Goal: Information Seeking & Learning: Learn about a topic

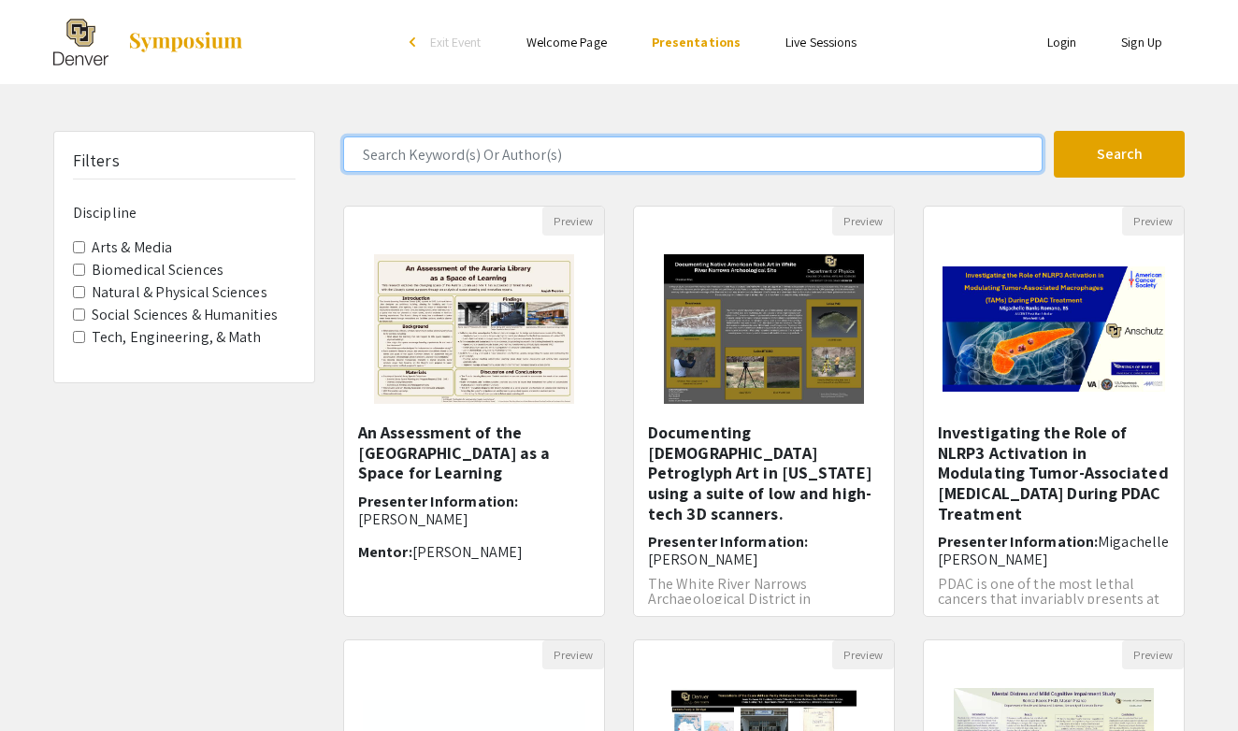
click at [514, 155] on input "Search Keyword(s) Or Author(s)" at bounding box center [693, 155] width 700 height 36
paste input "Mass (g) CuS\mathbit{O}_\mathbf{4} moles (mol) Theoretical moles of [Cu(N\mathb…"
drag, startPoint x: 356, startPoint y: 150, endPoint x: 1290, endPoint y: 177, distance: 933.8
click at [1237, 177] on html "Skip navigation arrow_back_ios Exit Event Welcome Page Presentations Live Sessi…" at bounding box center [619, 365] width 1238 height 731
drag, startPoint x: 367, startPoint y: 151, endPoint x: 1306, endPoint y: 212, distance: 941.1
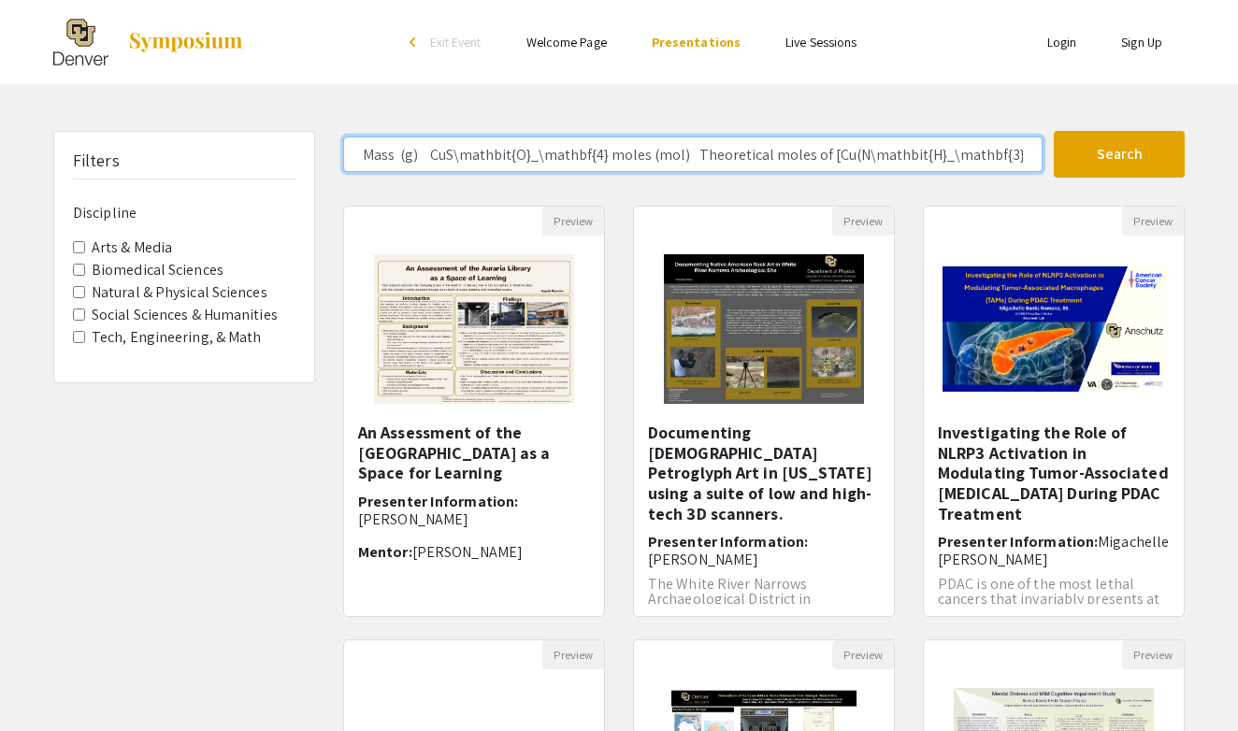
click at [1237, 212] on html "Skip navigation arrow_back_ios Exit Event Welcome Page Presentations Live Sessi…" at bounding box center [619, 365] width 1238 height 731
type input "Mass (g) CuS\mathbit{O}_\mathbf{4} moles (mol) Theoretical moles of [Cu(N\mathb…"
drag, startPoint x: 1026, startPoint y: 151, endPoint x: 107, endPoint y: 112, distance: 920.2
click at [107, 112] on div "Skip navigation arrow_back_ios Exit Event Welcome Page Presentations Live Sessi…" at bounding box center [619, 582] width 1238 height 1165
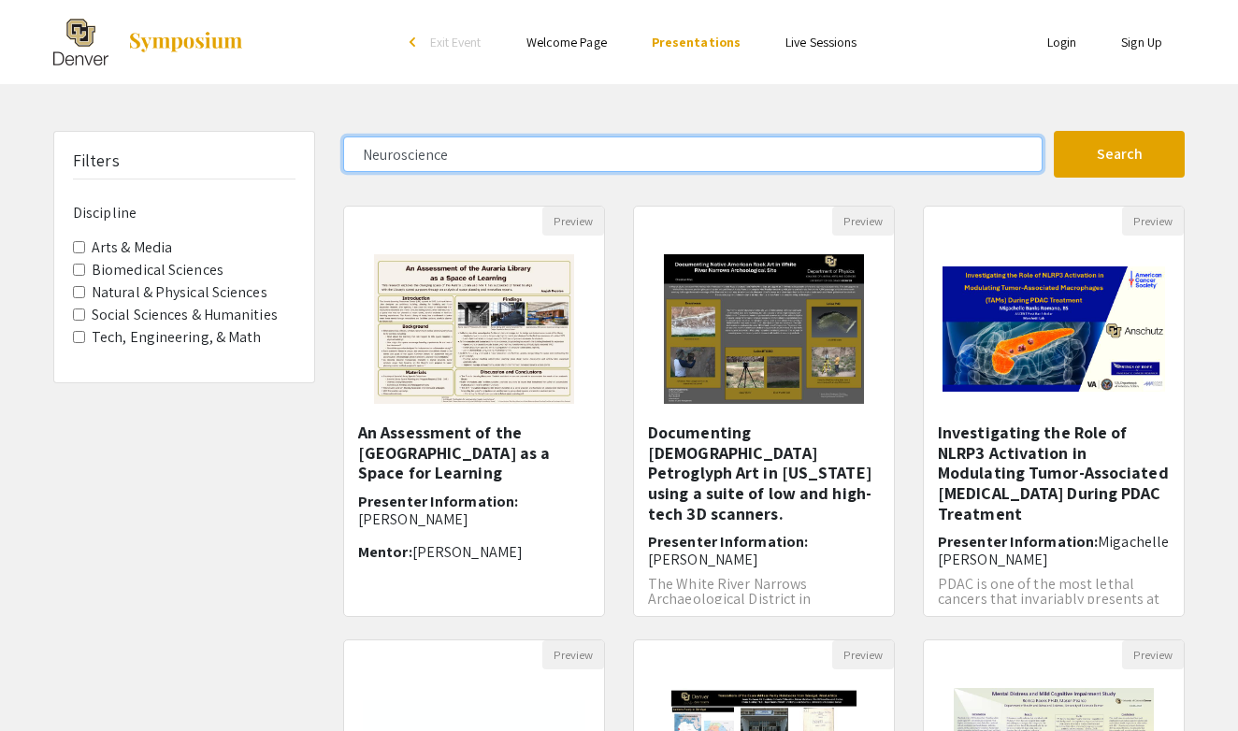
click at [398, 156] on input "Neuroscience" at bounding box center [693, 155] width 700 height 36
click at [1120, 154] on button "Search" at bounding box center [1119, 154] width 131 height 47
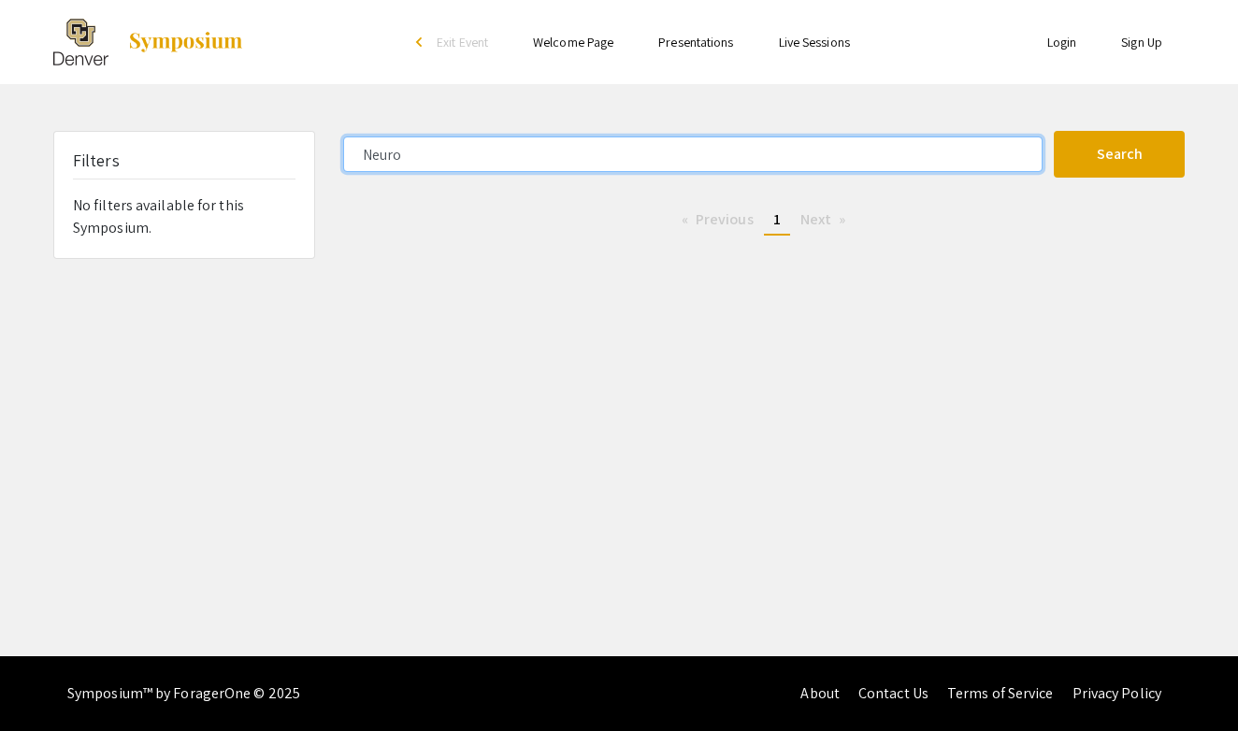
click at [1120, 154] on button "Search" at bounding box center [1119, 154] width 131 height 47
type input "N"
click at [1120, 154] on button "Search" at bounding box center [1119, 154] width 131 height 47
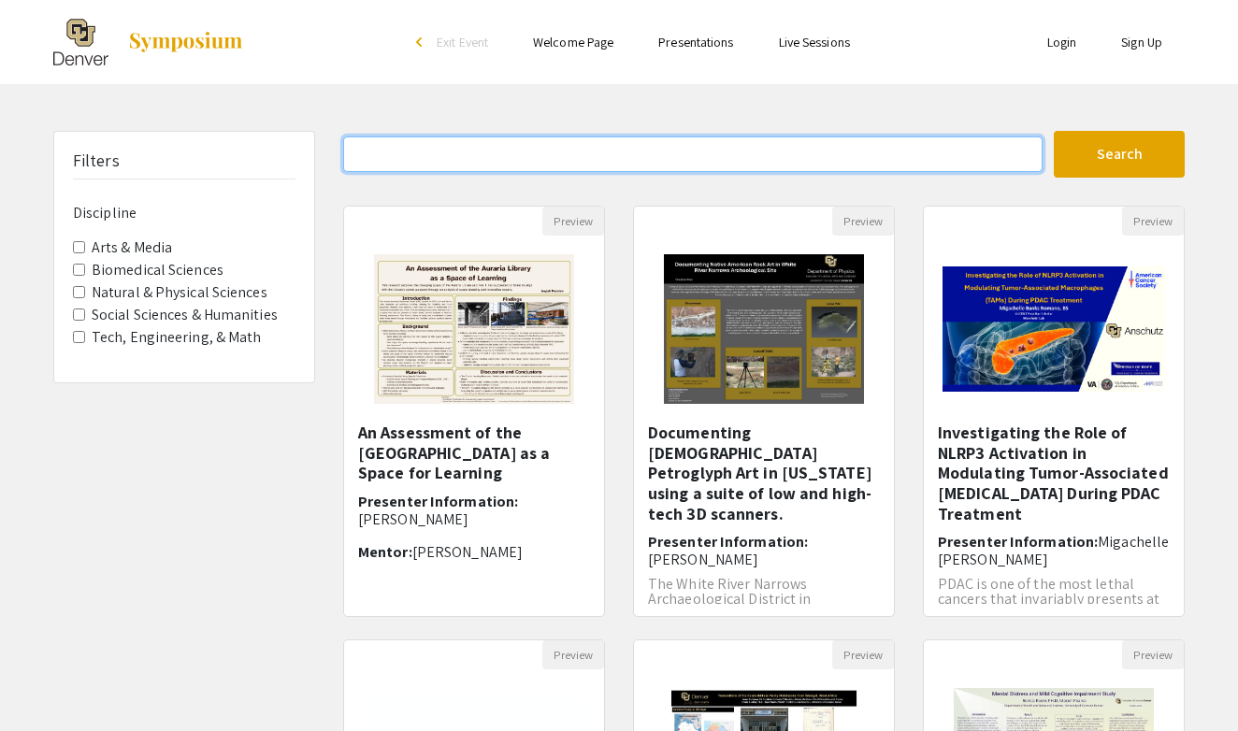
paste input "neuro"
click at [1120, 154] on button "Search" at bounding box center [1119, 154] width 131 height 47
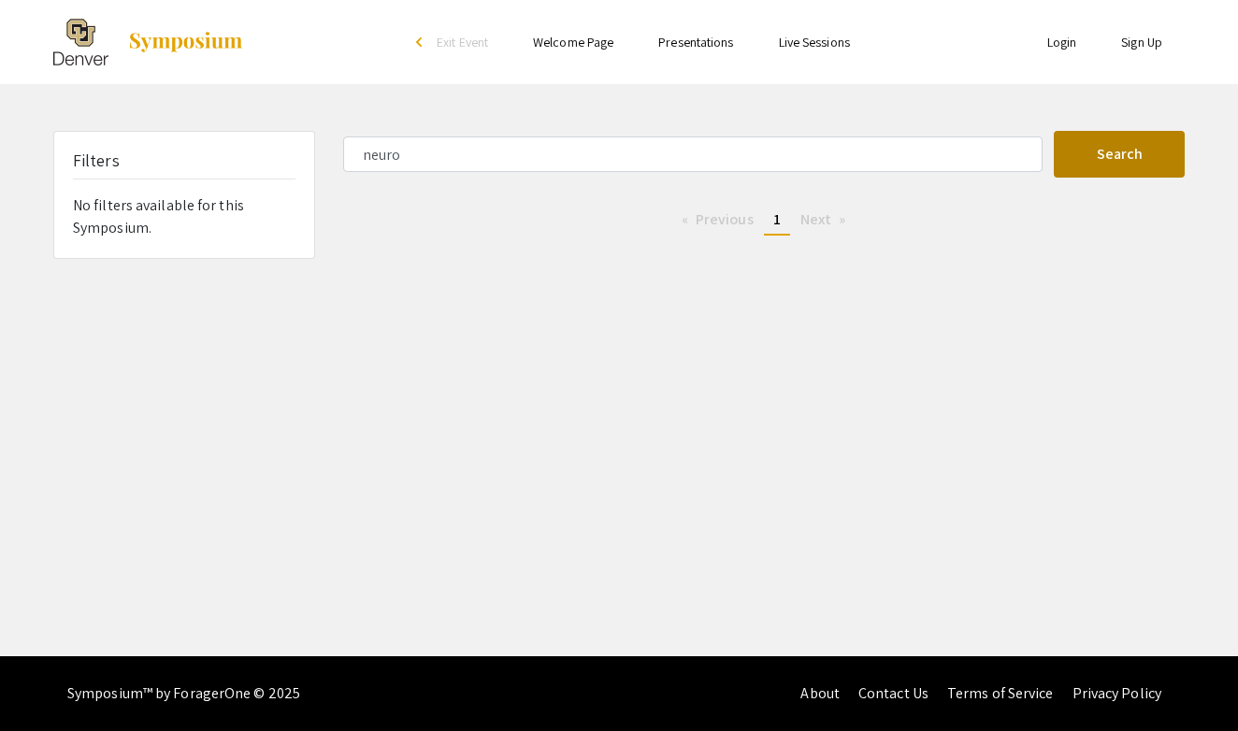
click at [1082, 147] on button "Search" at bounding box center [1119, 154] width 131 height 47
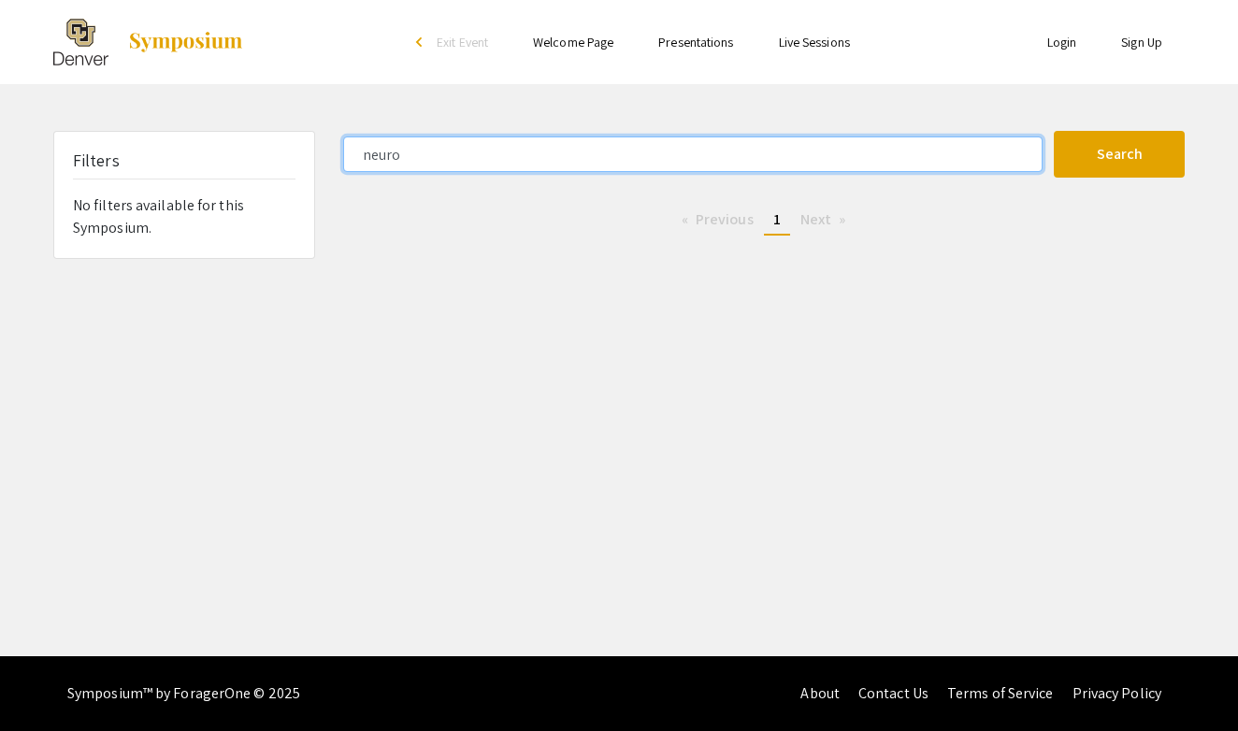
click at [512, 157] on input "neuro" at bounding box center [693, 155] width 700 height 36
click at [1120, 154] on button "Search" at bounding box center [1119, 154] width 131 height 47
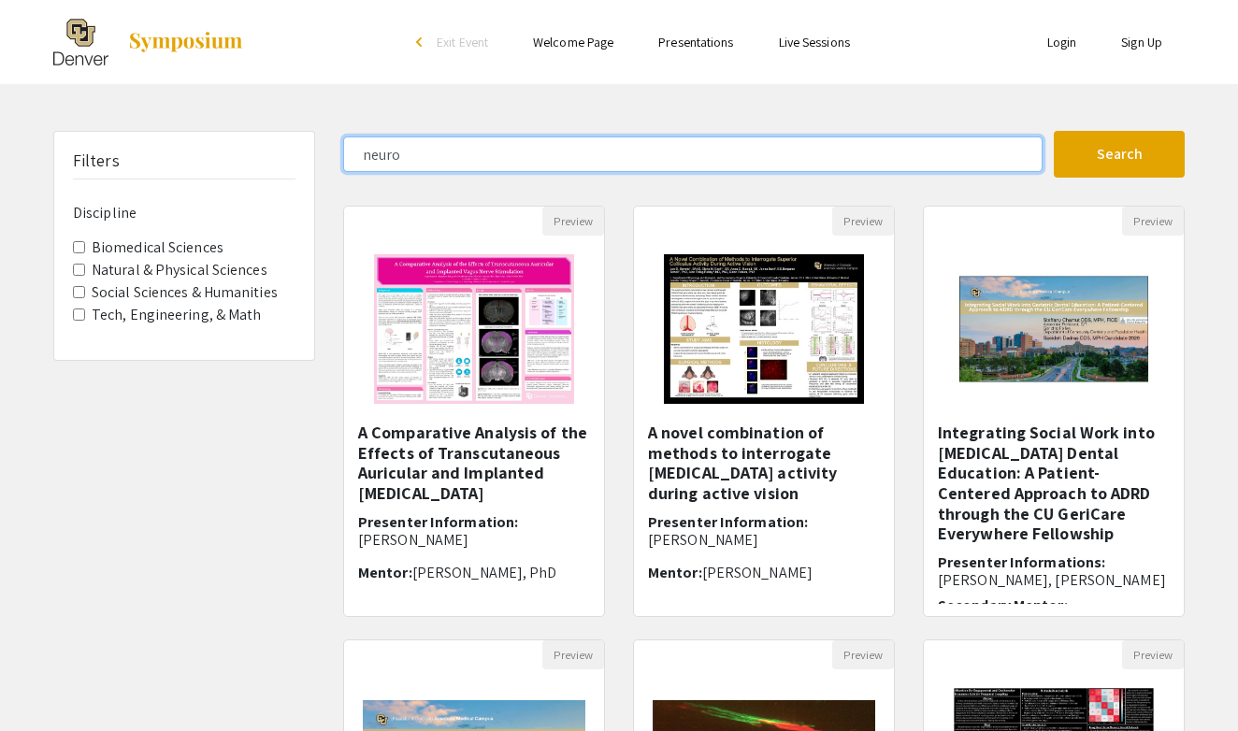
click at [1120, 154] on button "Search" at bounding box center [1119, 154] width 131 height 47
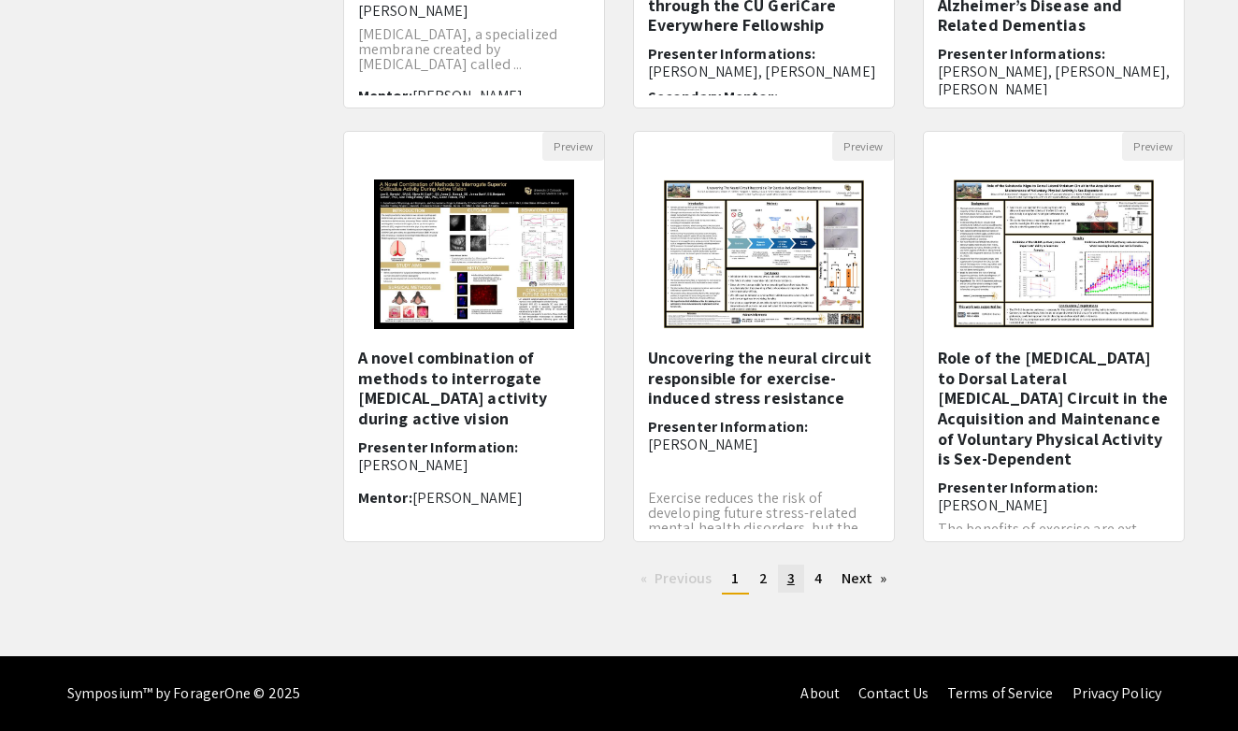
scroll to position [509, 0]
click at [817, 581] on span "4" at bounding box center [818, 579] width 7 height 20
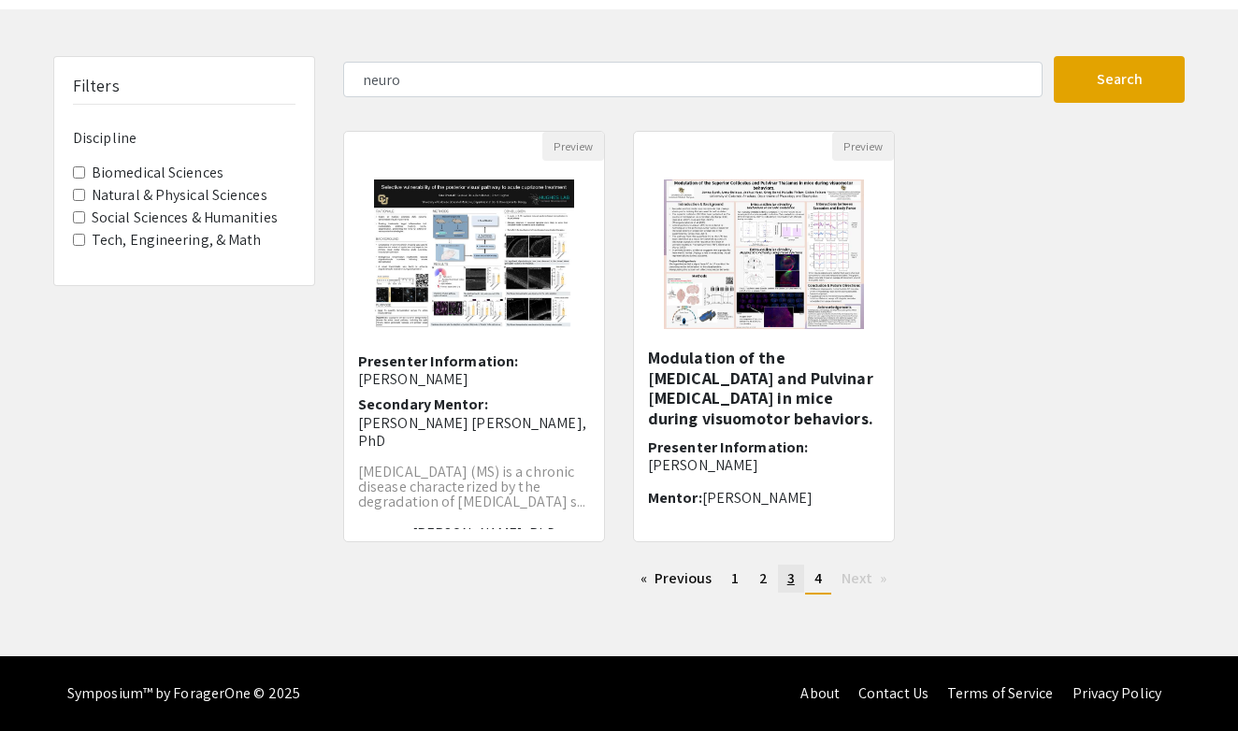
scroll to position [75, 0]
click at [790, 574] on span "3" at bounding box center [791, 579] width 7 height 20
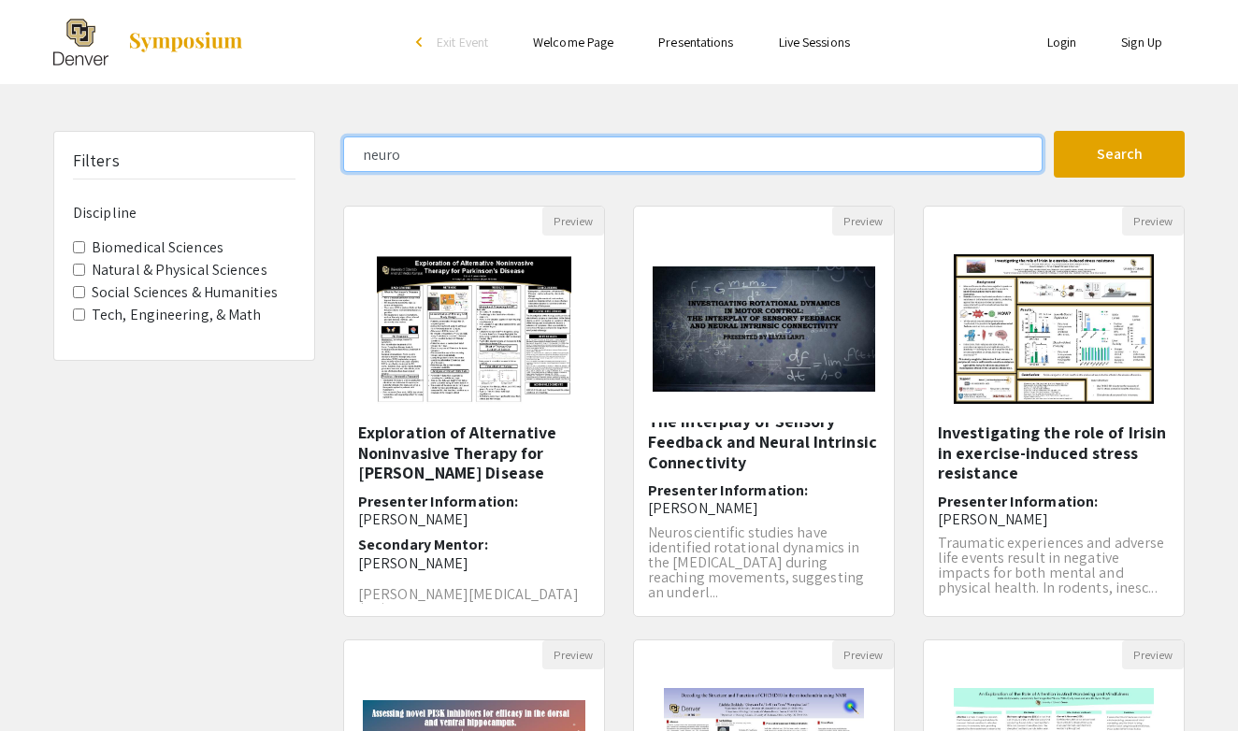
drag, startPoint x: 460, startPoint y: 152, endPoint x: 325, endPoint y: 152, distance: 135.6
click at [325, 152] on div "Filters Discipline Biomedical Sciences Natural & Physical Sciences Social Scien…" at bounding box center [619, 625] width 1160 height 988
click at [1120, 154] on button "Search" at bounding box center [1119, 154] width 131 height 47
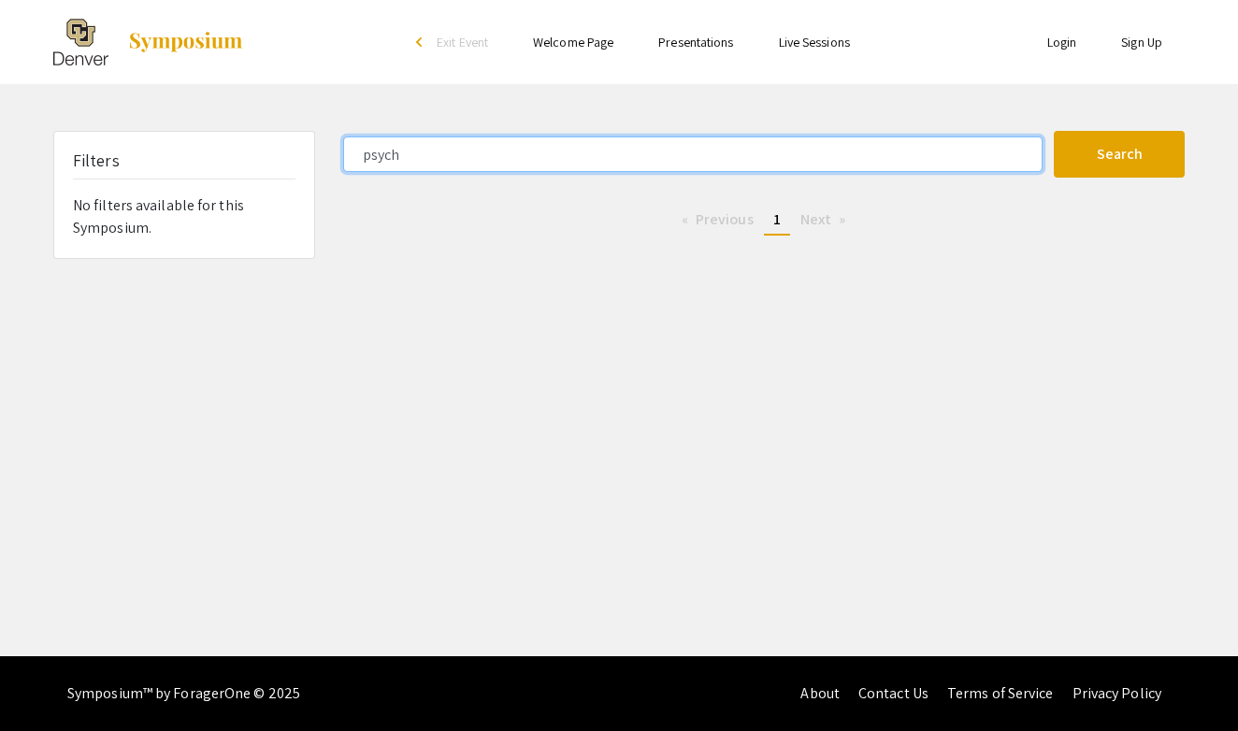
type input "psych"
click at [1120, 154] on button "Search" at bounding box center [1119, 154] width 131 height 47
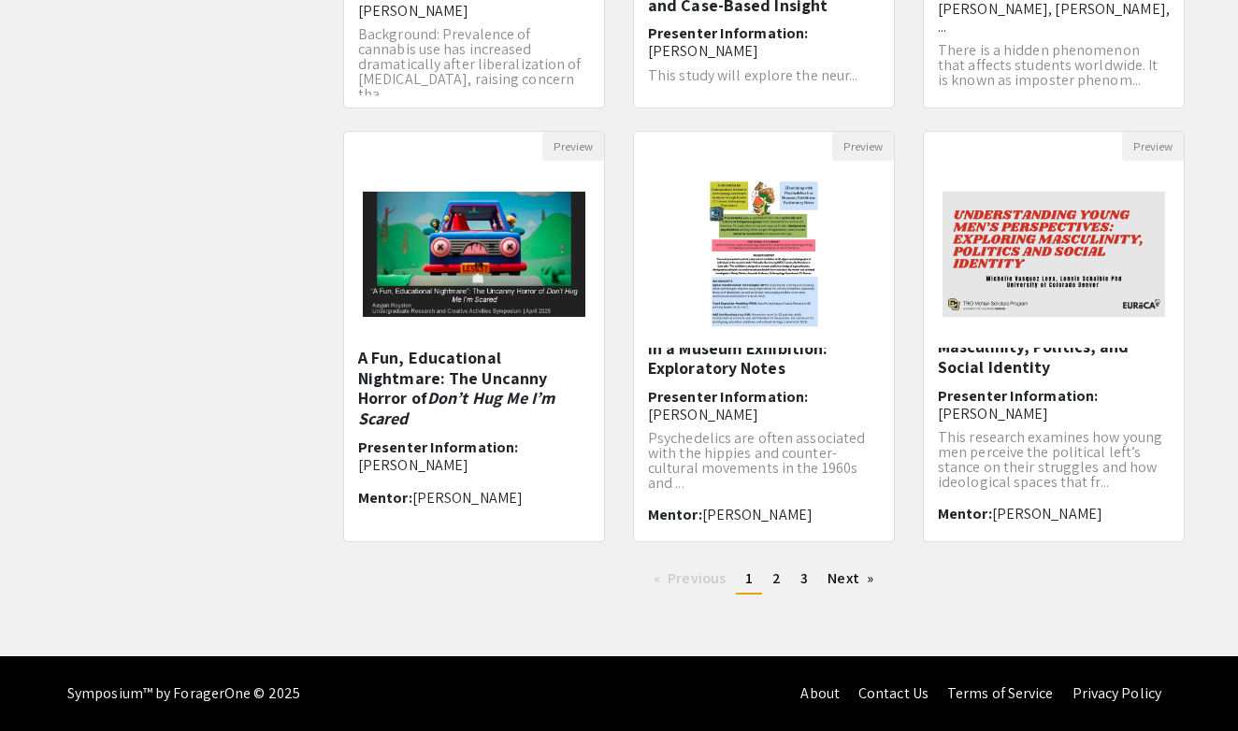
scroll to position [50, 0]
click at [779, 580] on span "2" at bounding box center [777, 579] width 8 height 20
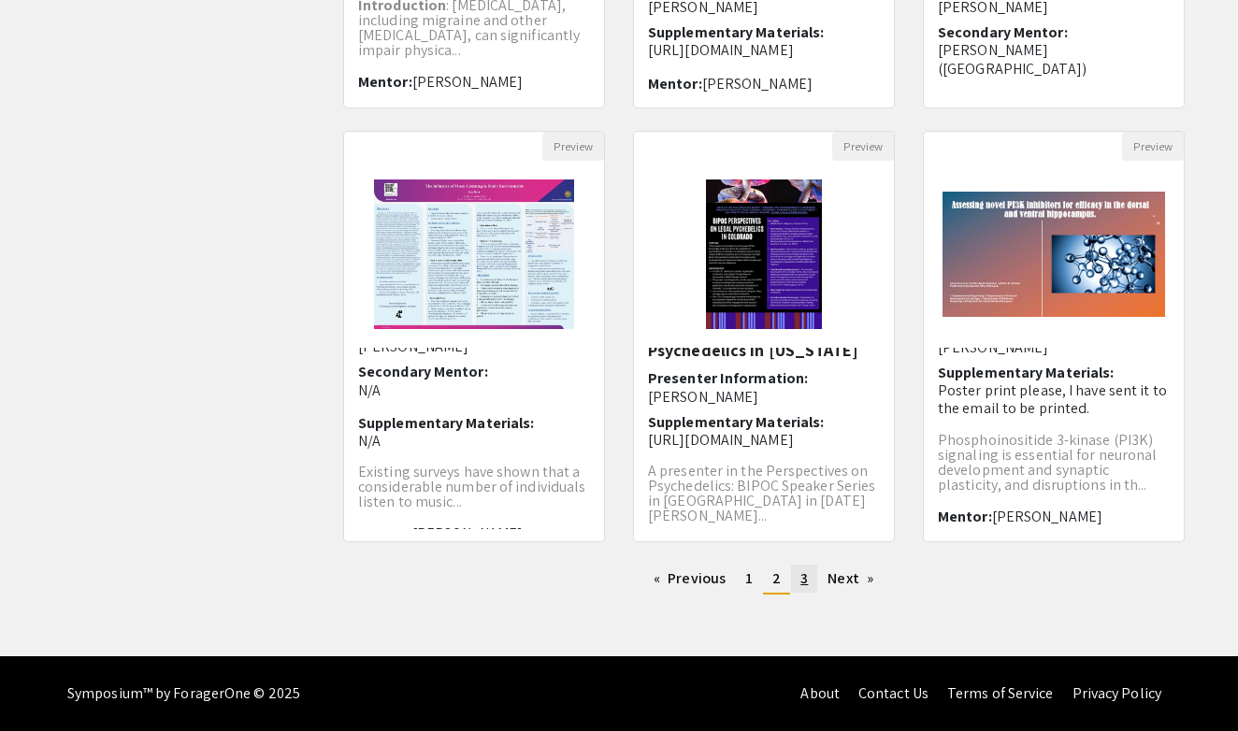
click at [803, 586] on span "3" at bounding box center [804, 579] width 7 height 20
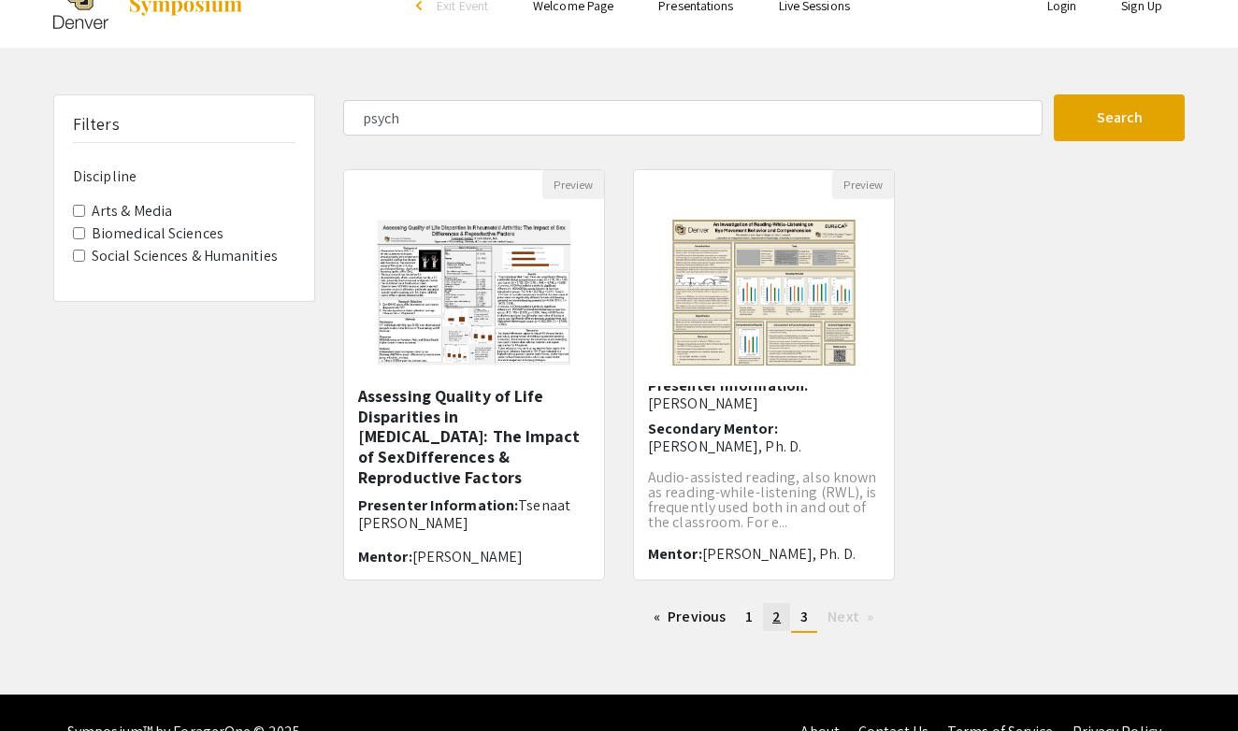
click at [766, 614] on link "page 2" at bounding box center [776, 617] width 27 height 28
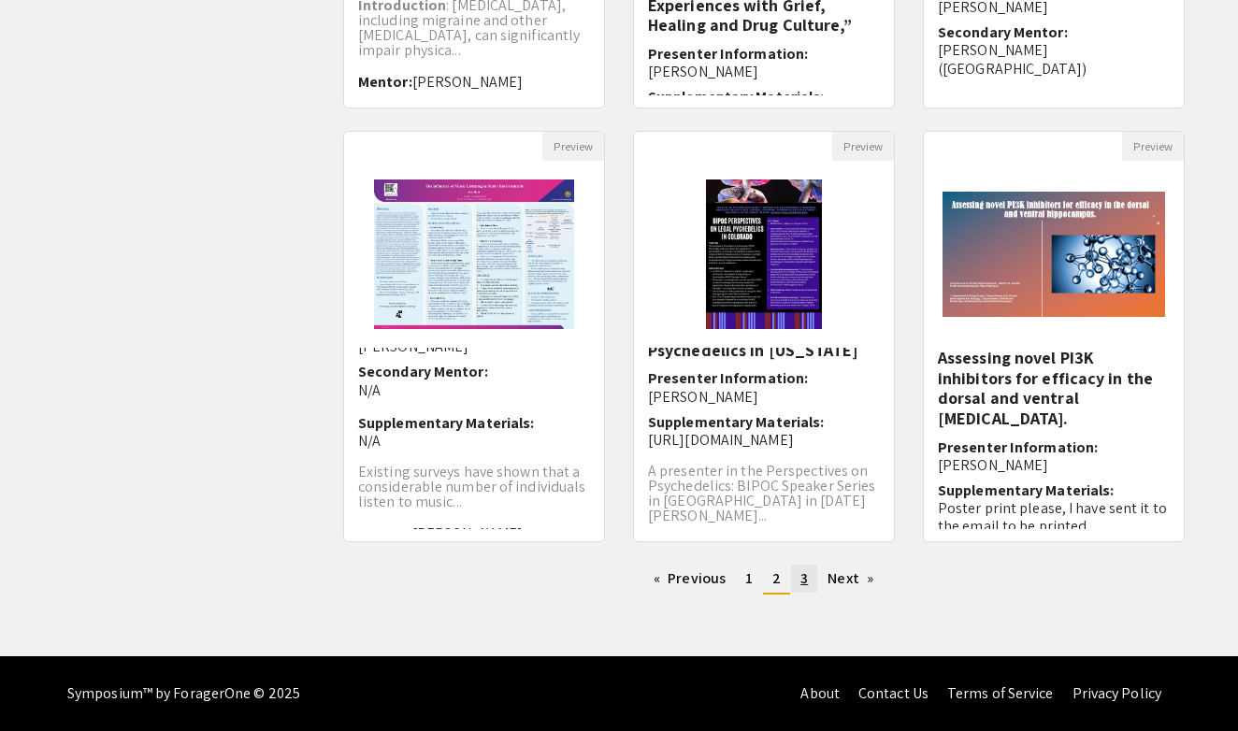
click at [805, 583] on span "3" at bounding box center [804, 579] width 7 height 20
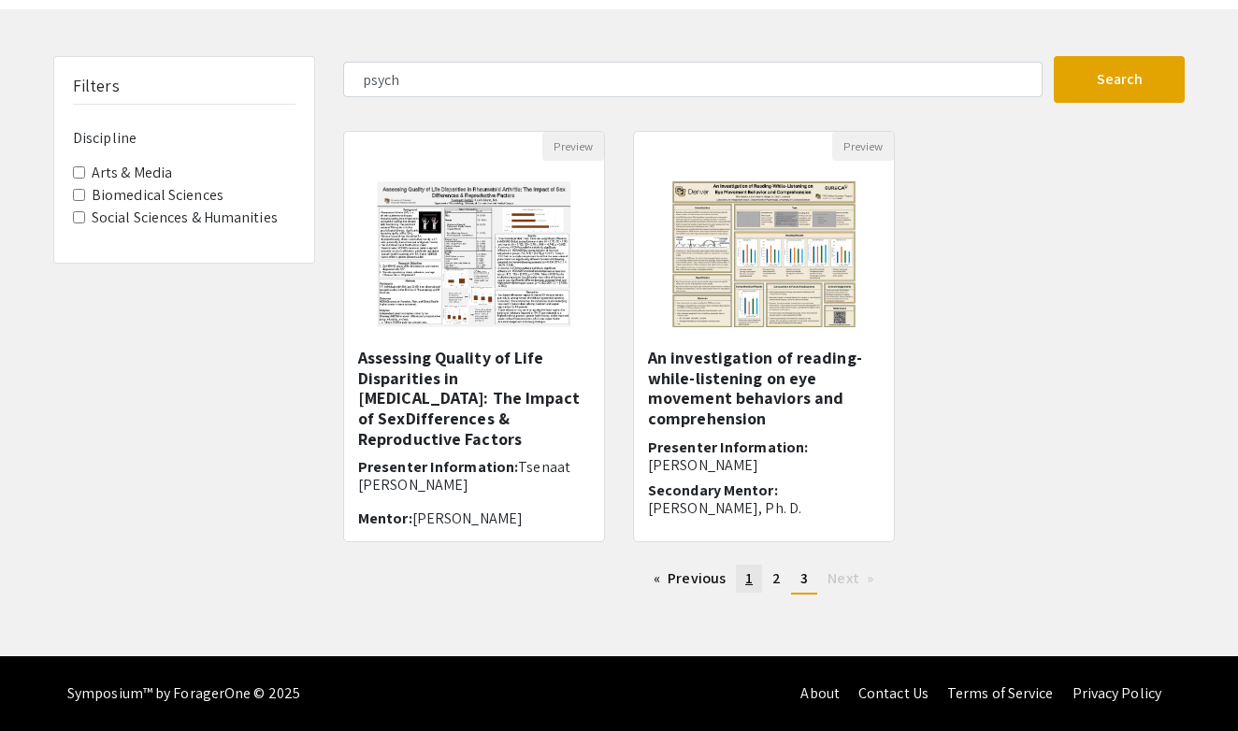
click at [751, 580] on span "1" at bounding box center [748, 579] width 7 height 20
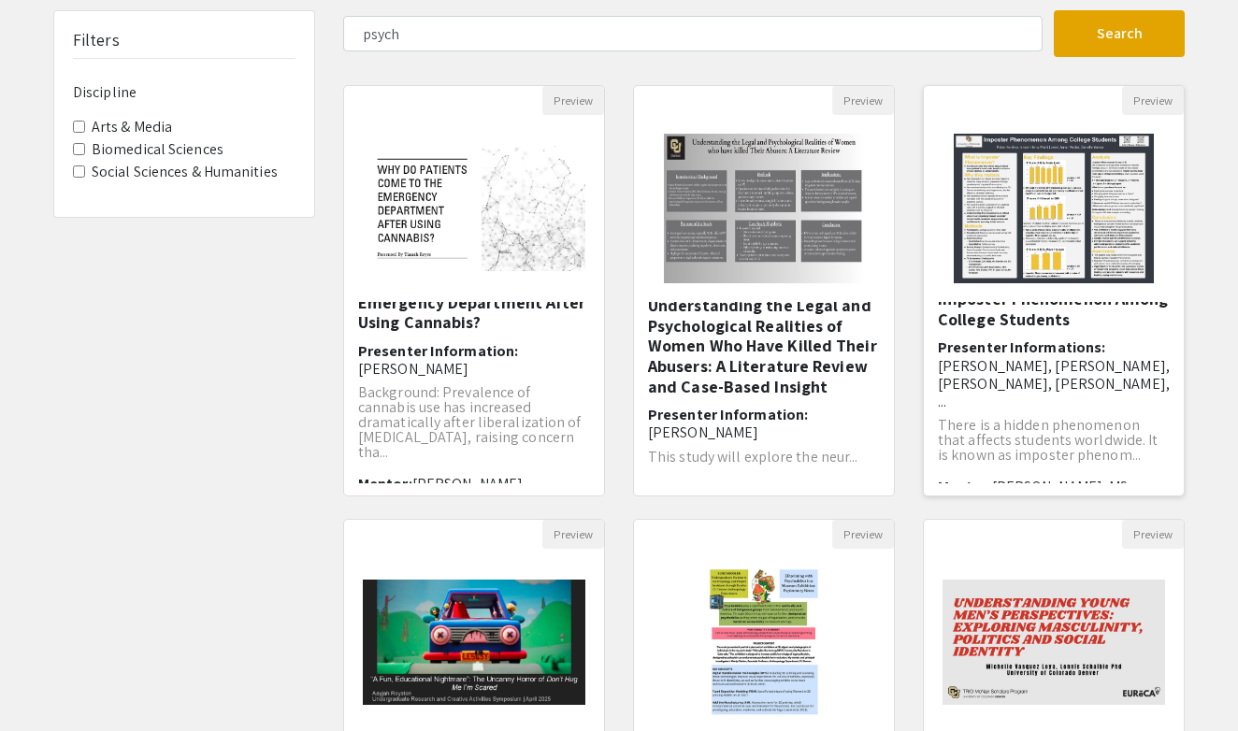
click at [1038, 477] on span "[PERSON_NAME], MSc" at bounding box center [1063, 487] width 143 height 20
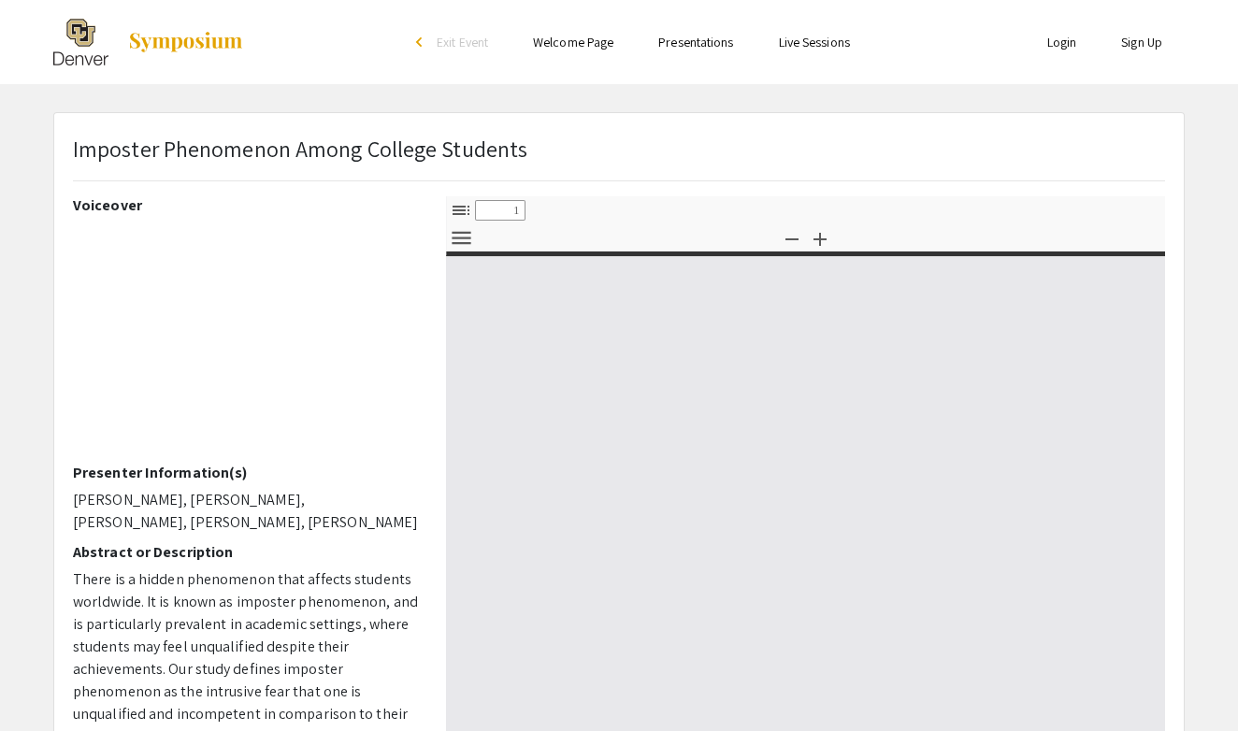
select select "custom"
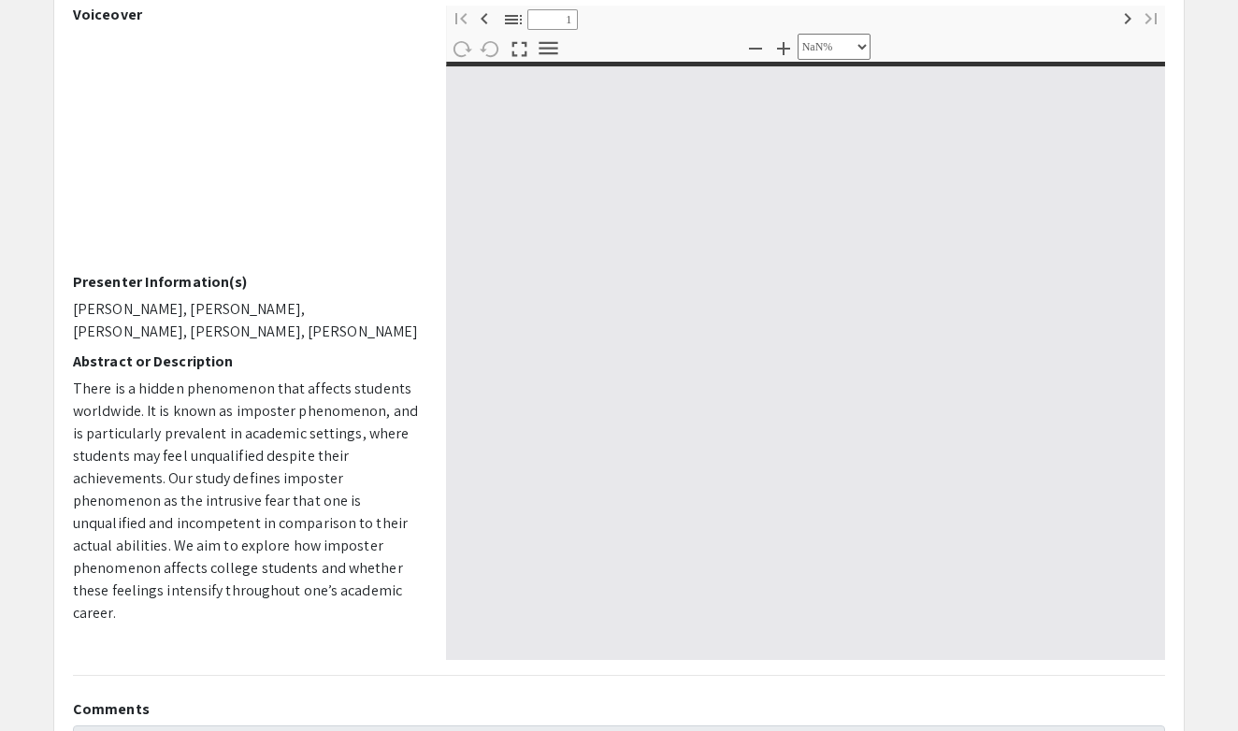
type input "0"
select select "custom"
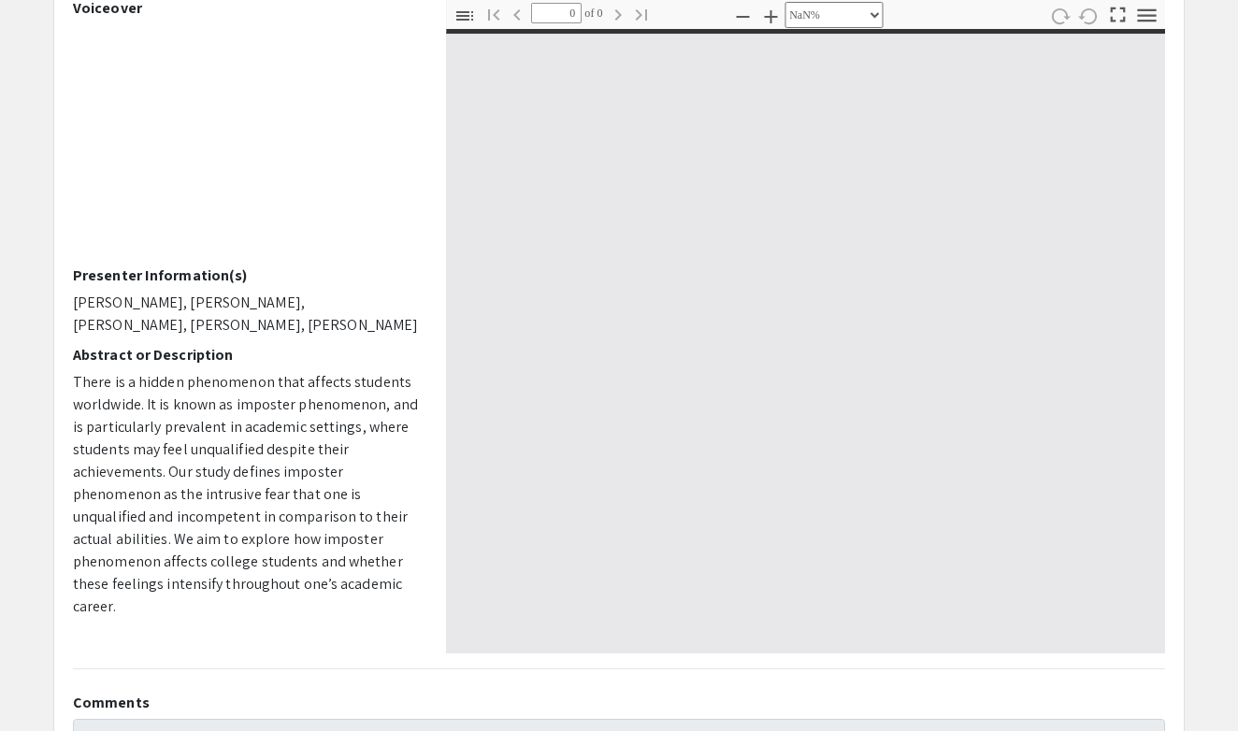
type input "1"
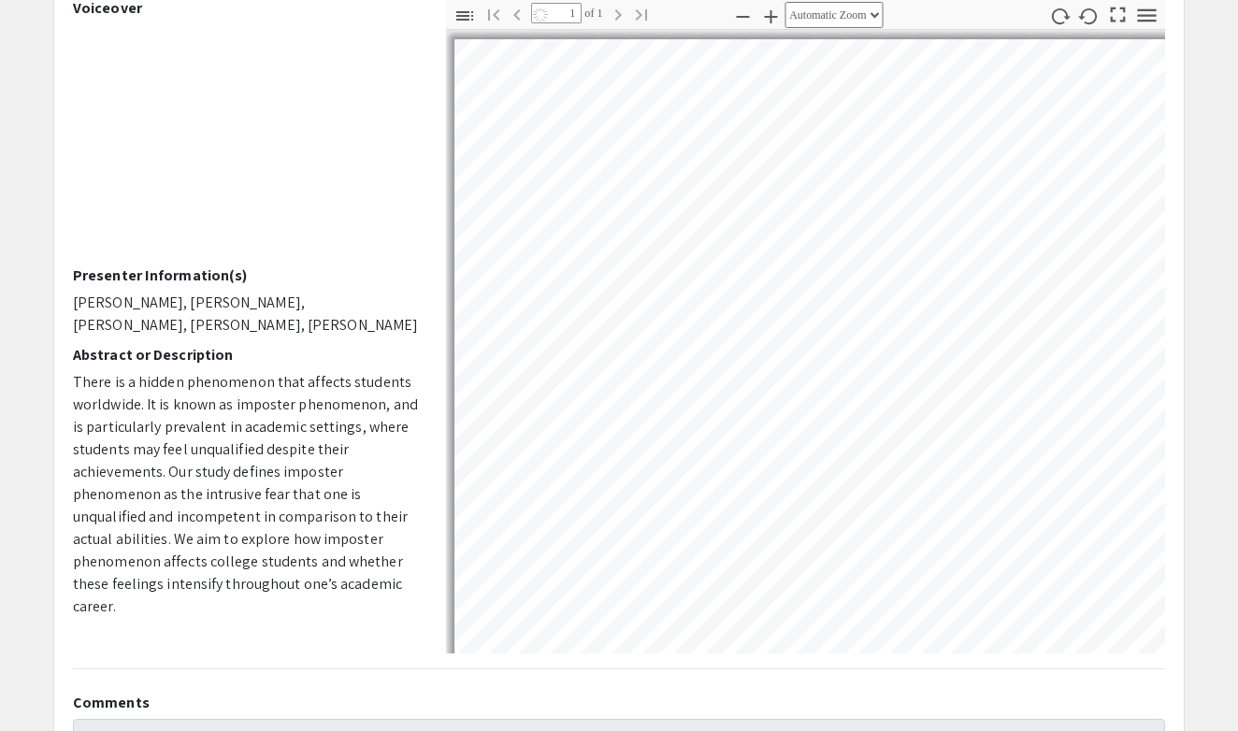
select select "auto"
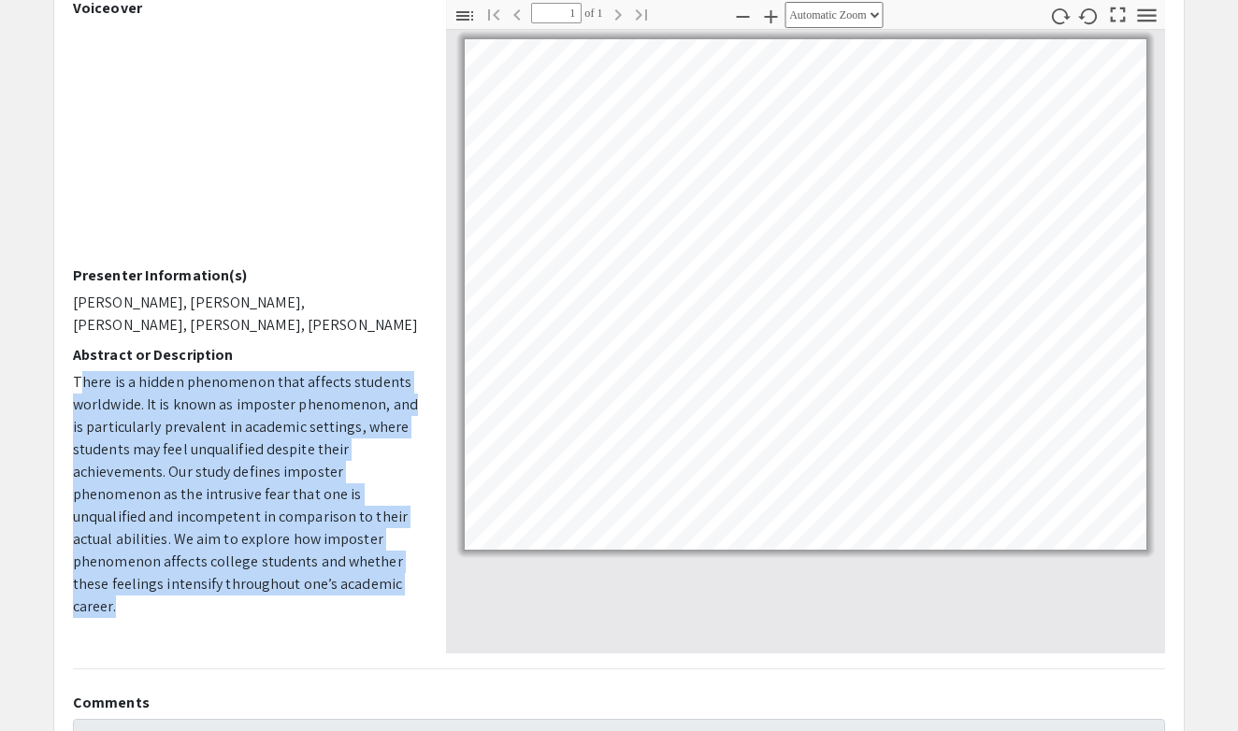
drag, startPoint x: 79, startPoint y: 382, endPoint x: 132, endPoint y: 608, distance: 232.5
click at [132, 608] on p "There is a hidden phenomenon that affects students worldwide. It is known as im…" at bounding box center [245, 494] width 345 height 247
copy span "here is a hidden phenomenon that affects students worldwide. It is known as imp…"
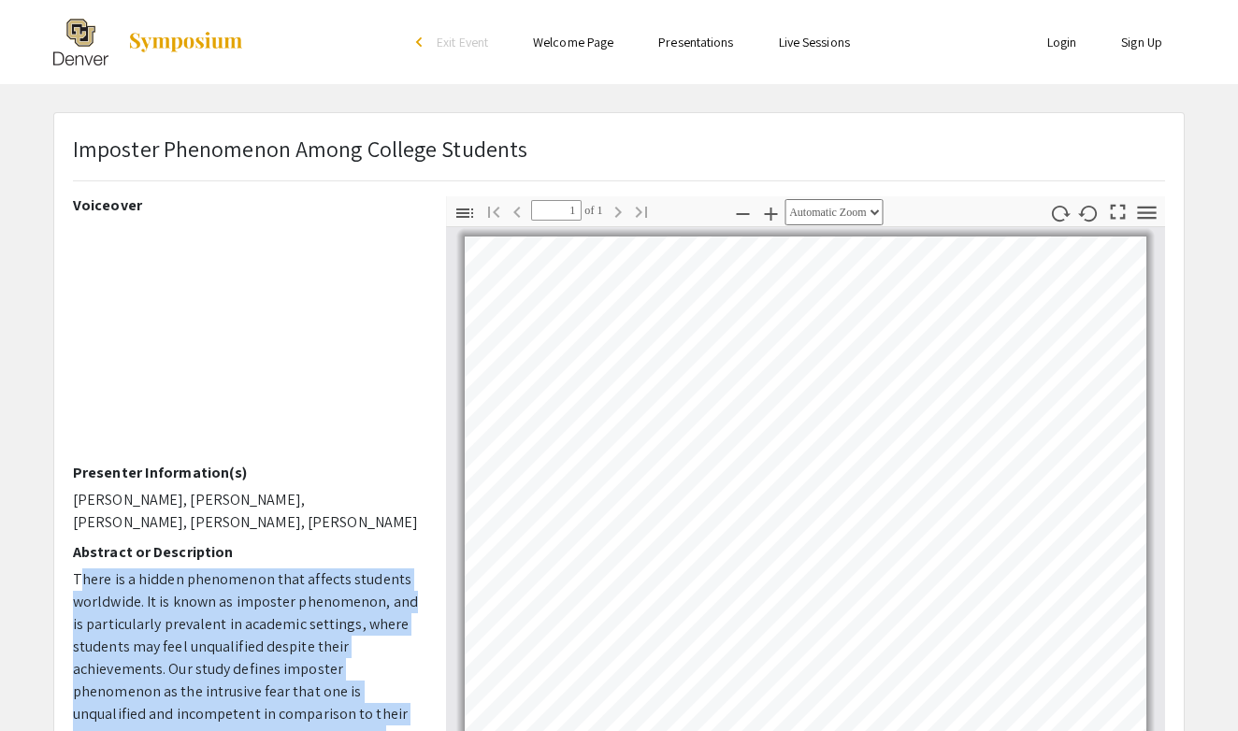
click at [179, 44] on img at bounding box center [185, 42] width 117 height 22
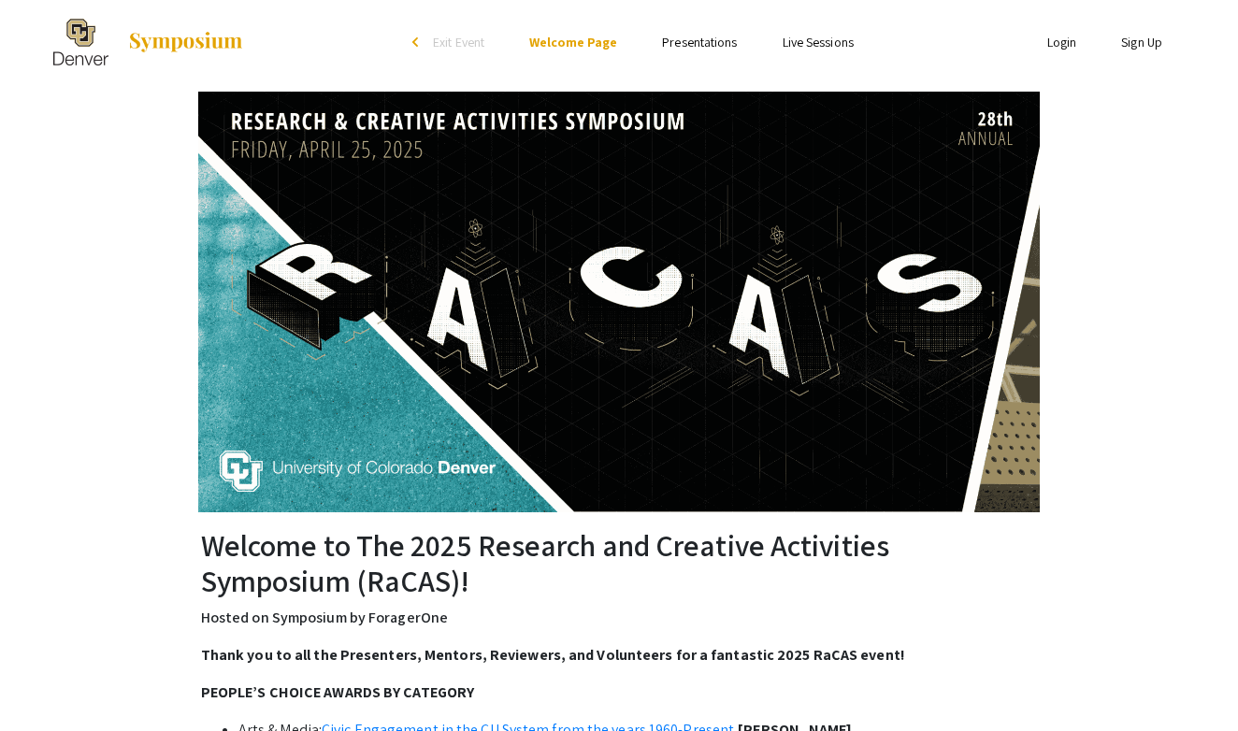
click at [692, 37] on link "Presentations" at bounding box center [699, 42] width 75 height 17
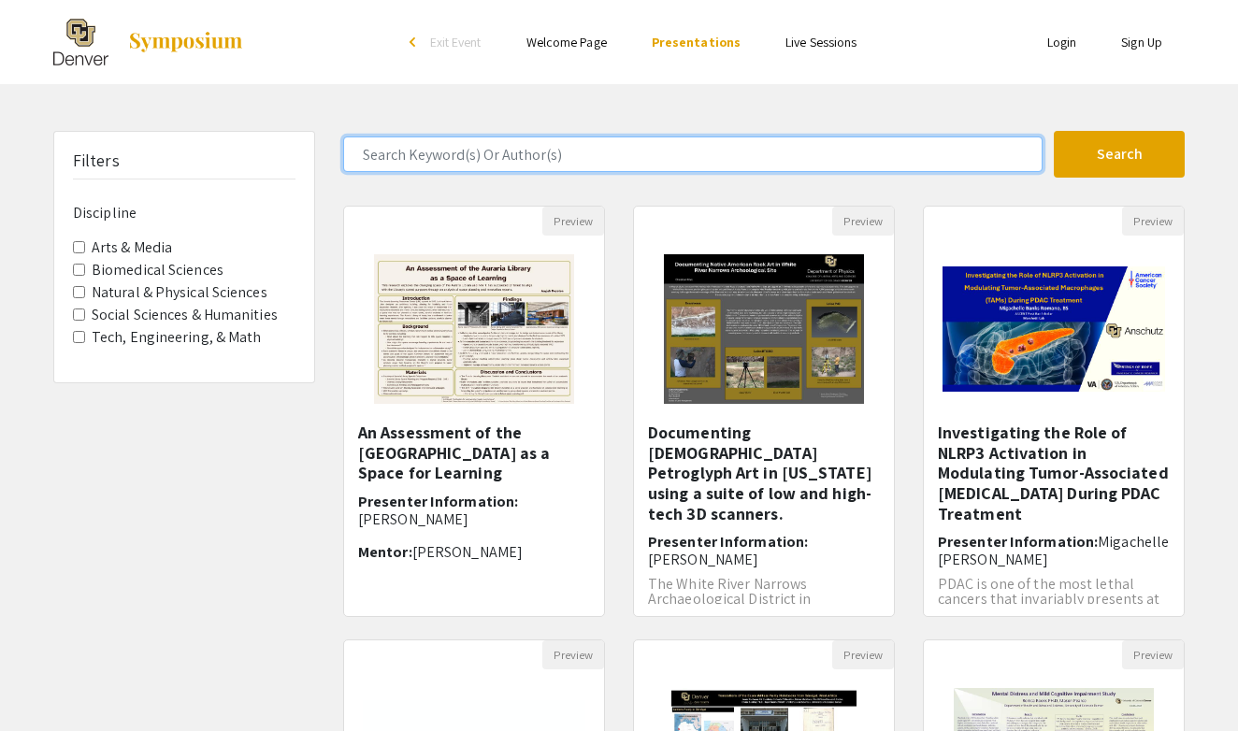
click at [465, 158] on input "Search Keyword(s) Or Author(s)" at bounding box center [693, 155] width 700 height 36
click at [1120, 154] on button "Search" at bounding box center [1119, 154] width 131 height 47
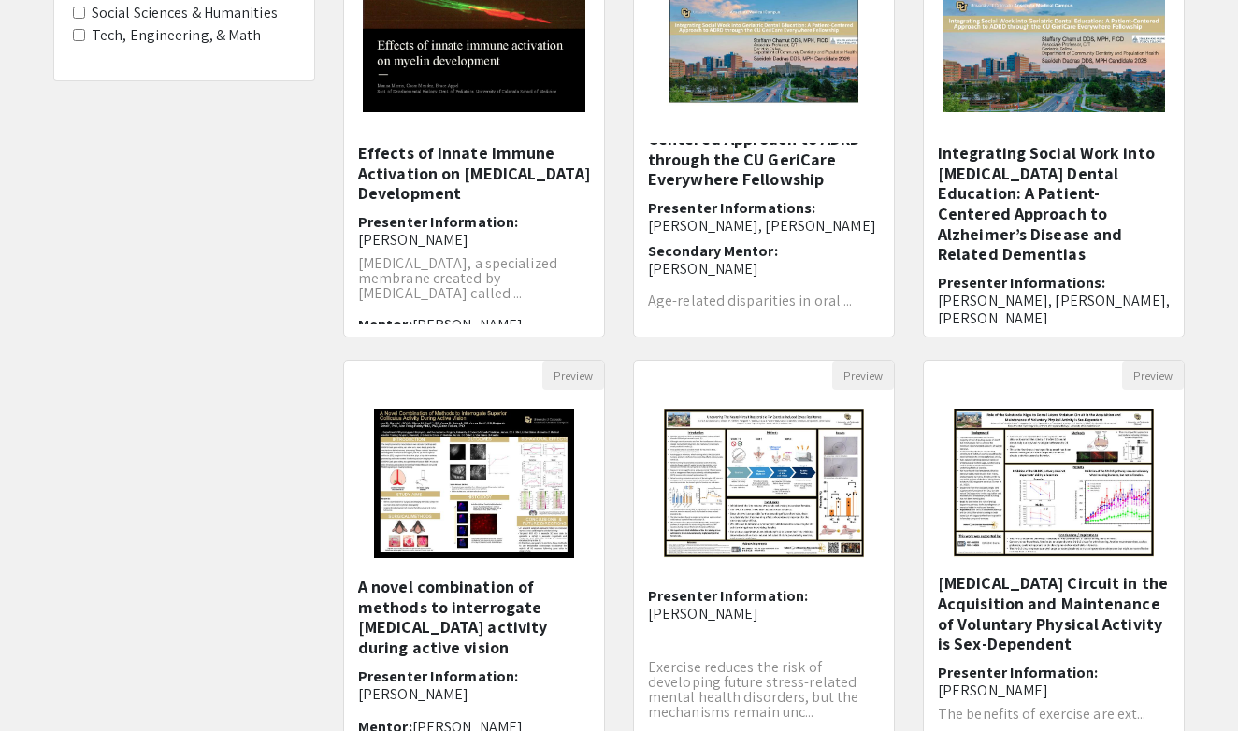
scroll to position [105, 0]
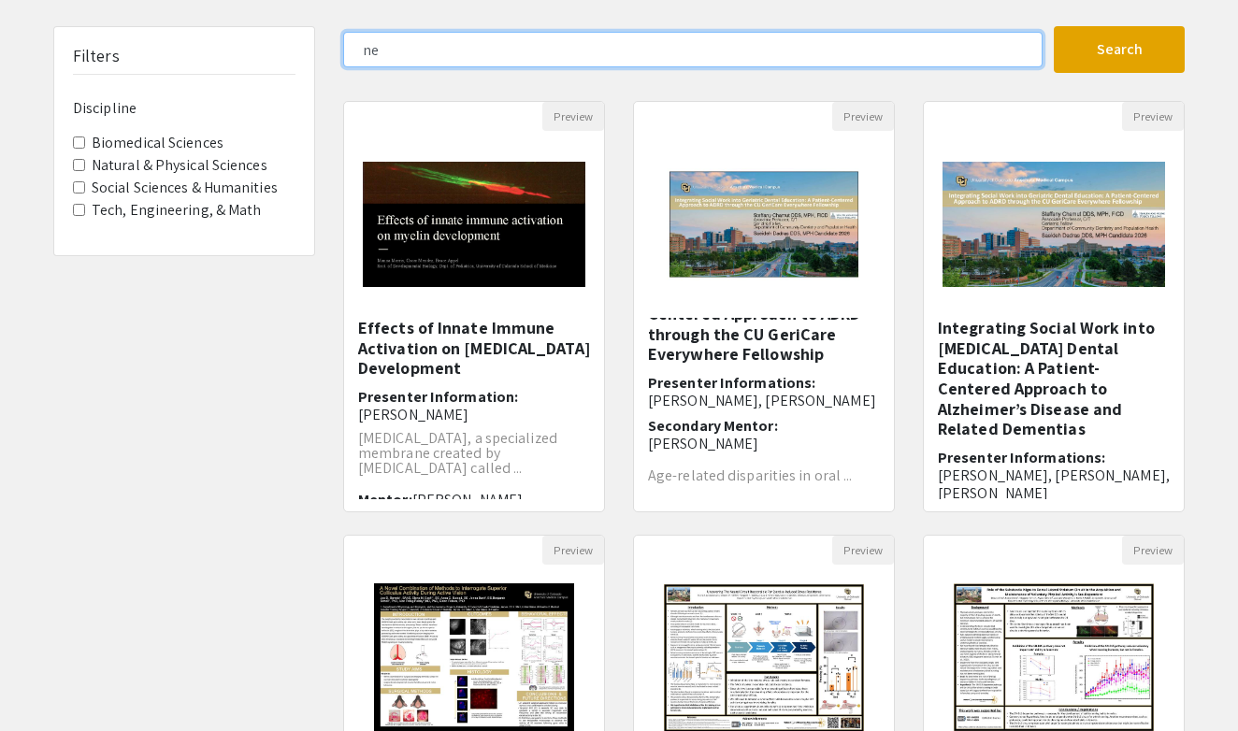
type input "n"
type input "psych"
click at [1120, 50] on button "Search" at bounding box center [1119, 49] width 131 height 47
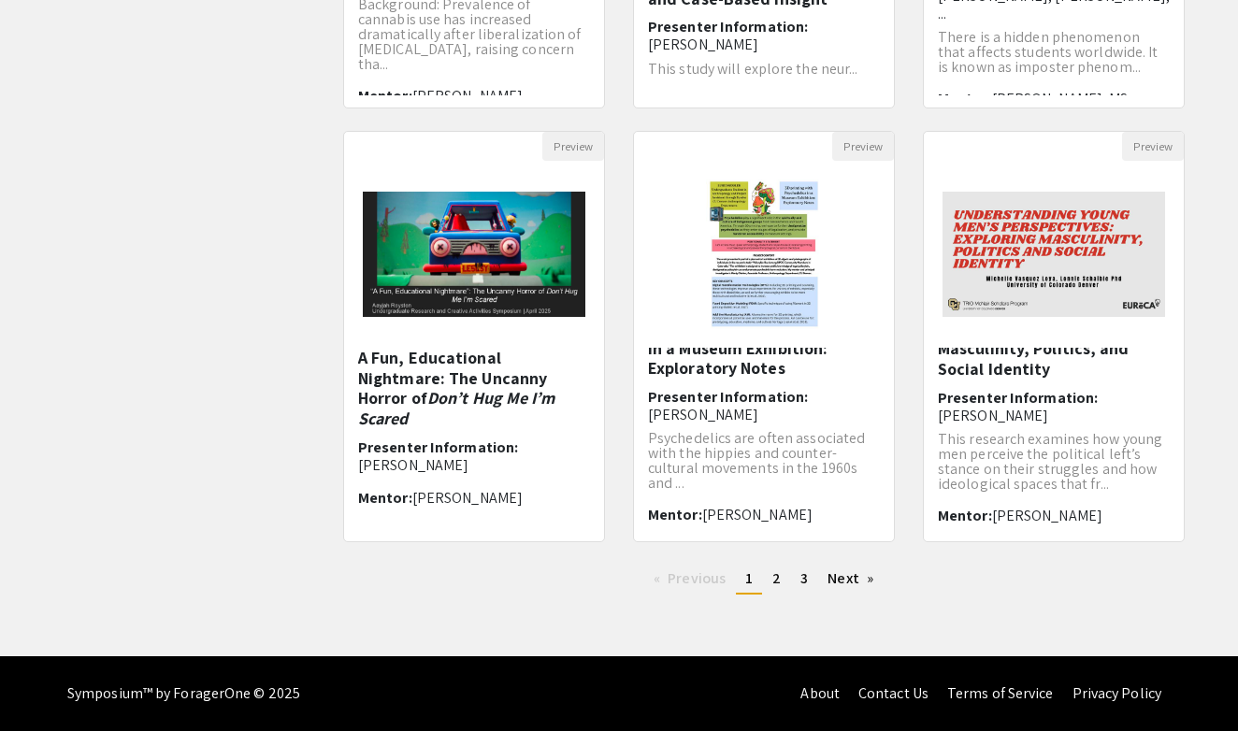
scroll to position [509, 0]
click at [759, 572] on li "You're on page 1" at bounding box center [749, 580] width 26 height 30
click at [773, 575] on span "2" at bounding box center [777, 579] width 8 height 20
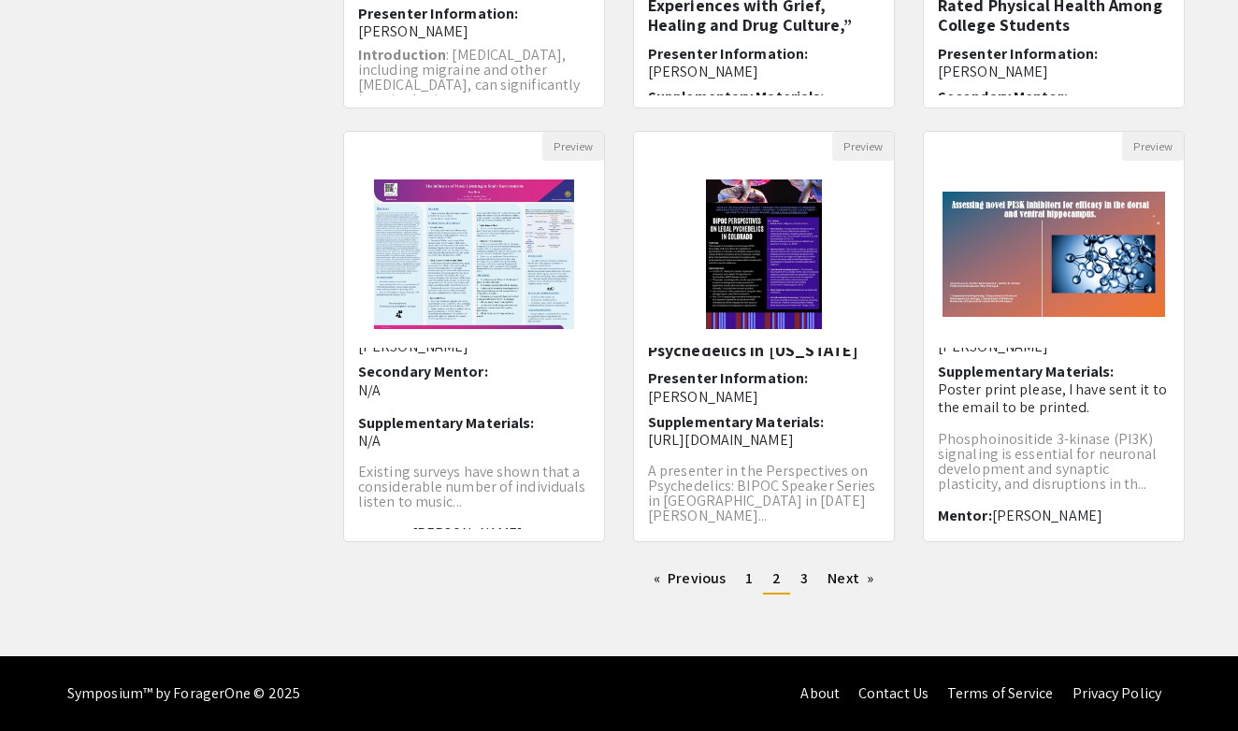
scroll to position [118, 0]
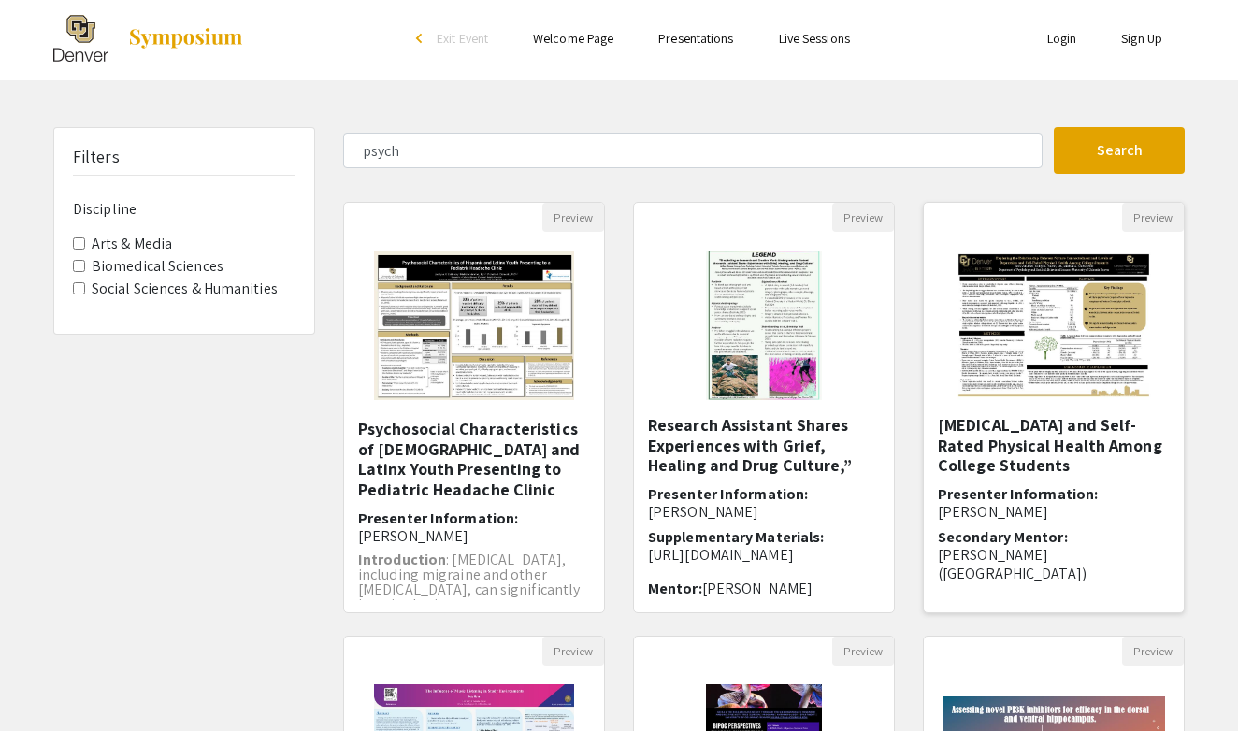
click at [1049, 490] on h6 "Presenter Information: [PERSON_NAME]" at bounding box center [1054, 503] width 232 height 36
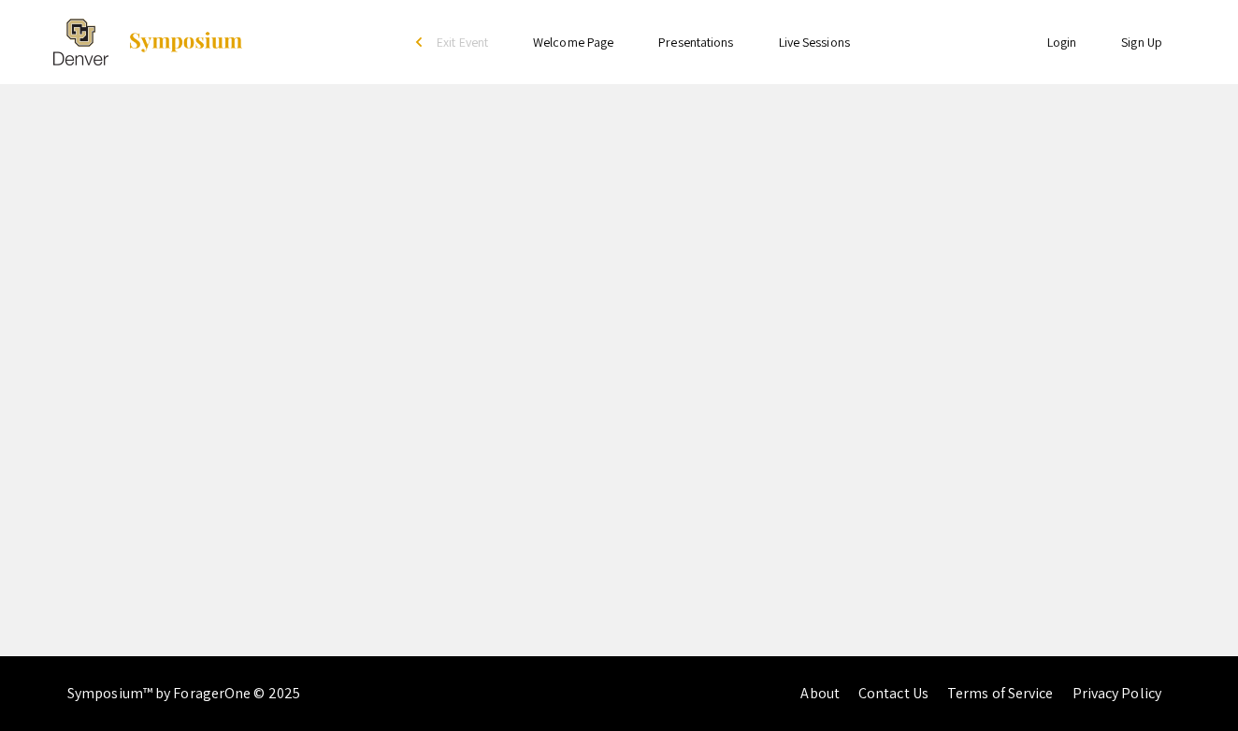
select select "custom"
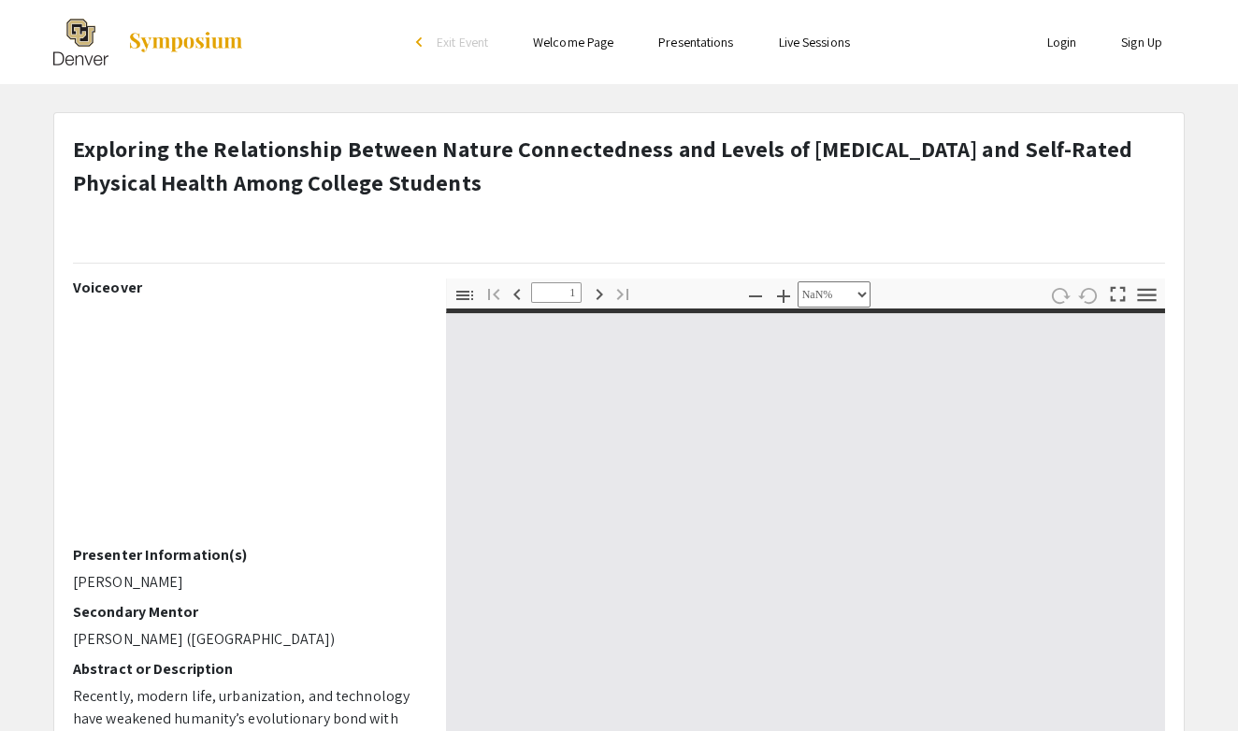
type input "0"
select select "custom"
type input "1"
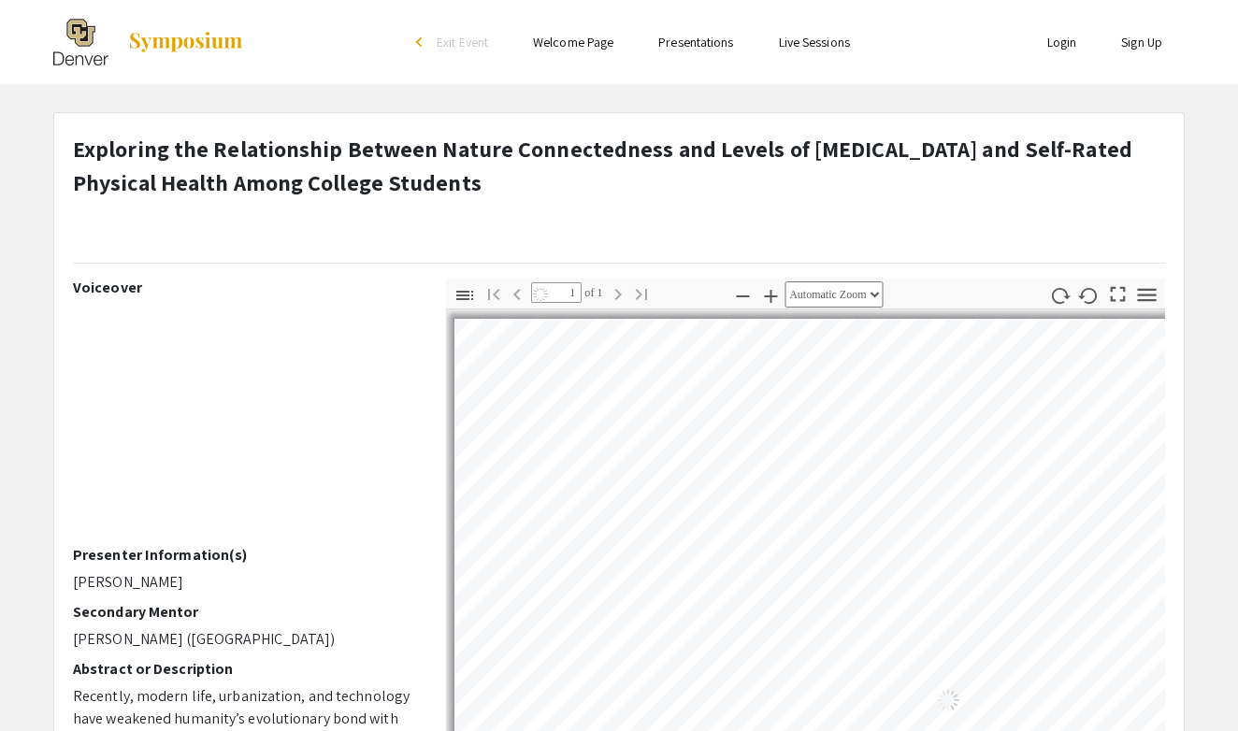
select select "auto"
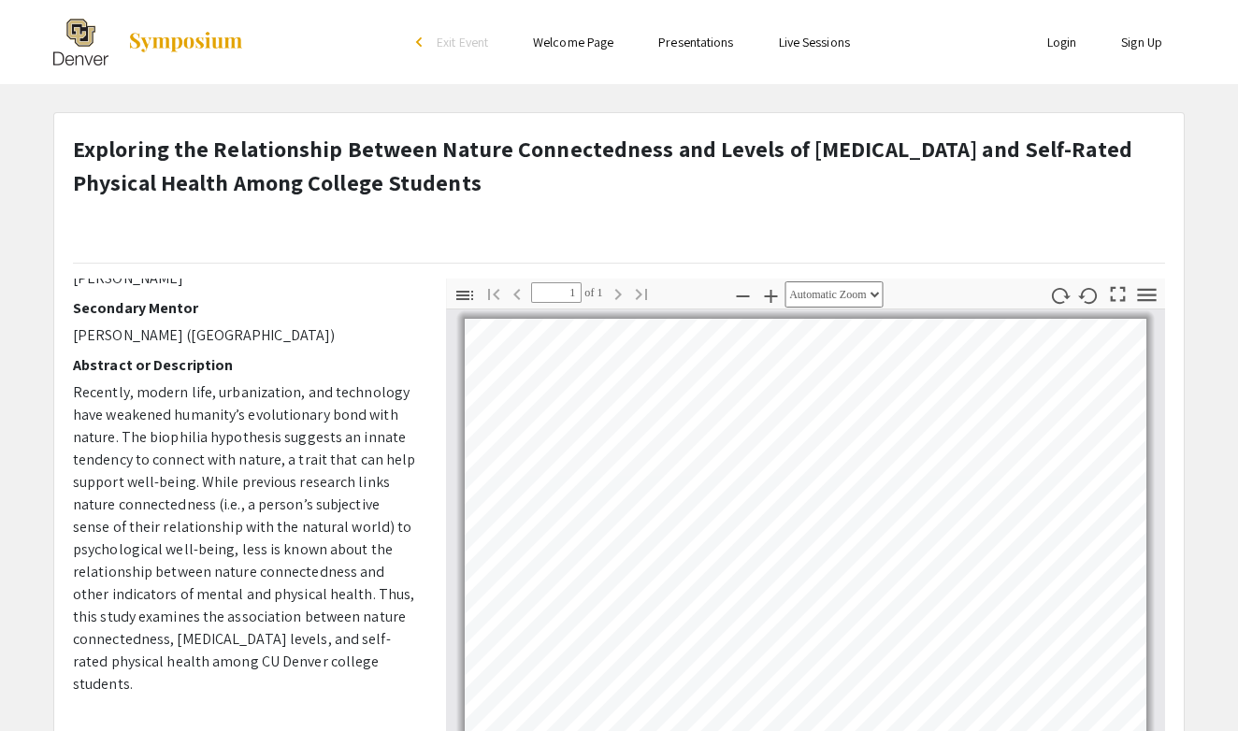
scroll to position [288, 0]
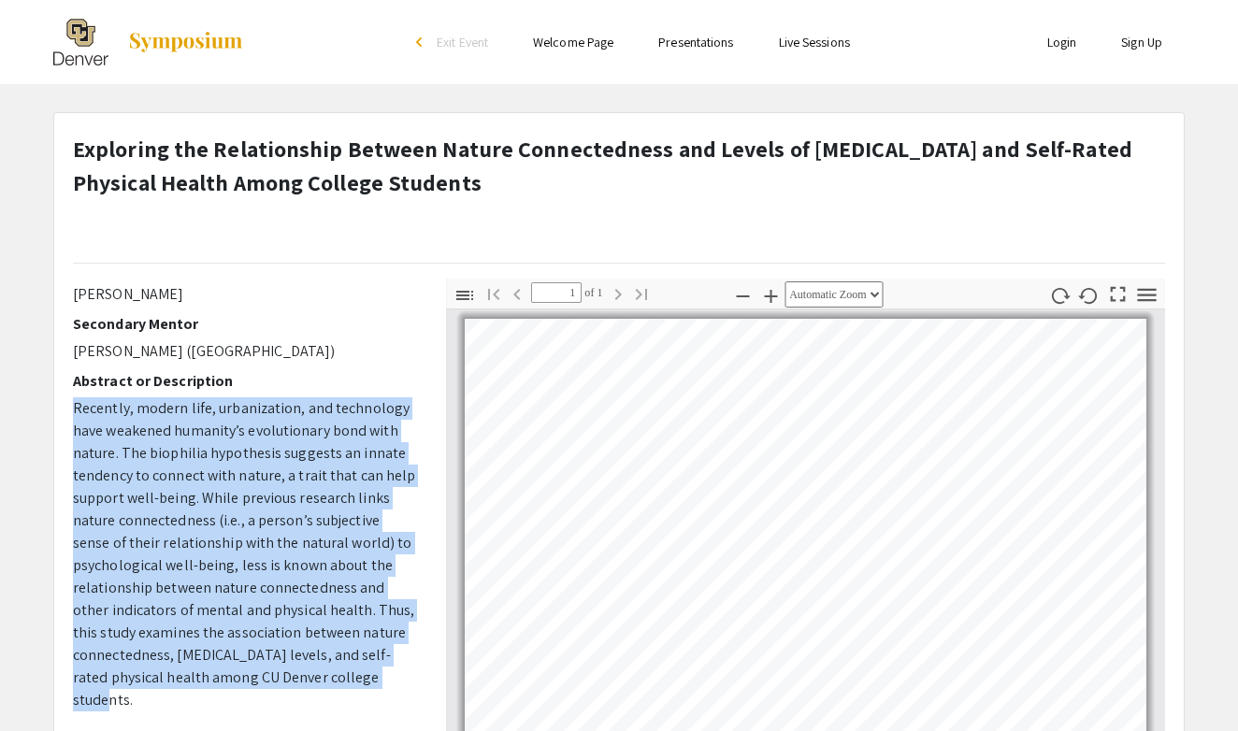
drag, startPoint x: 283, startPoint y: 584, endPoint x: 75, endPoint y: 406, distance: 274.0
click at [75, 406] on span "Recently, modern life, urbanization, and technology have weakened humanity’s ev…" at bounding box center [244, 553] width 342 height 311
copy span "Recently, modern life, urbanization, and technology have weakened humanity’s ev…"
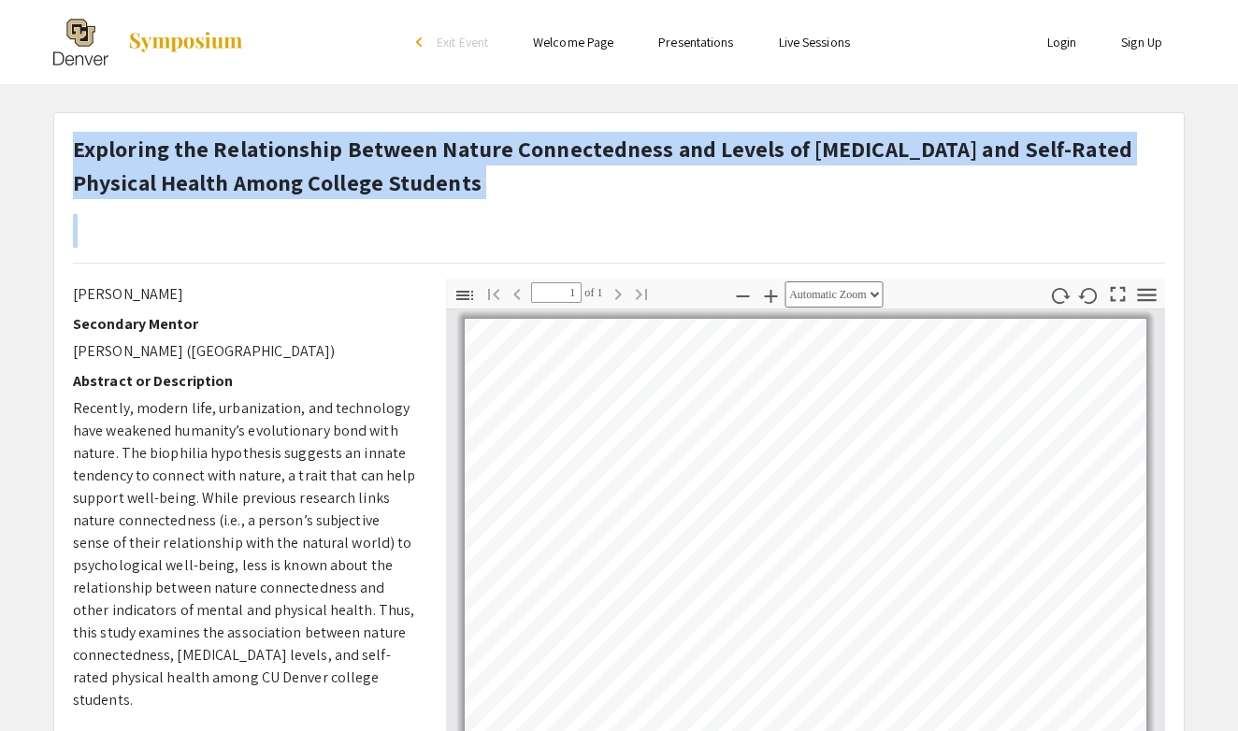
drag, startPoint x: 96, startPoint y: 147, endPoint x: 503, endPoint y: 205, distance: 411.0
click at [506, 207] on div "Exploring the Relationship Between Nature Connectedness and Levels of [MEDICAL_…" at bounding box center [619, 205] width 1120 height 147
copy strong "Exploring the Relationship Between Nature Connectedness and Levels of [MEDICAL_…"
